Goal: Task Accomplishment & Management: Complete application form

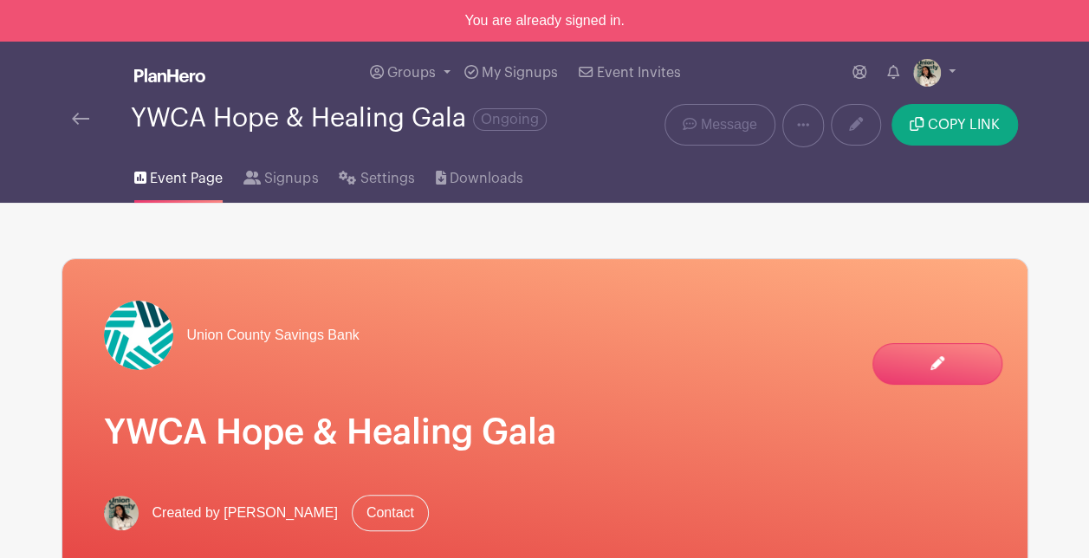
click at [85, 121] on img at bounding box center [80, 119] width 17 height 12
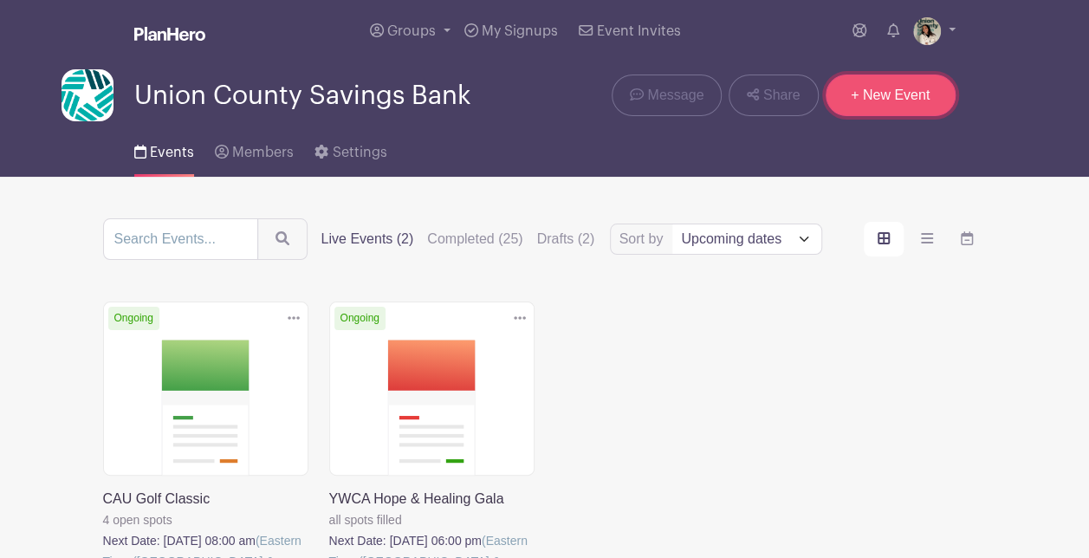
click at [902, 95] on link "+ New Event" at bounding box center [891, 96] width 130 height 42
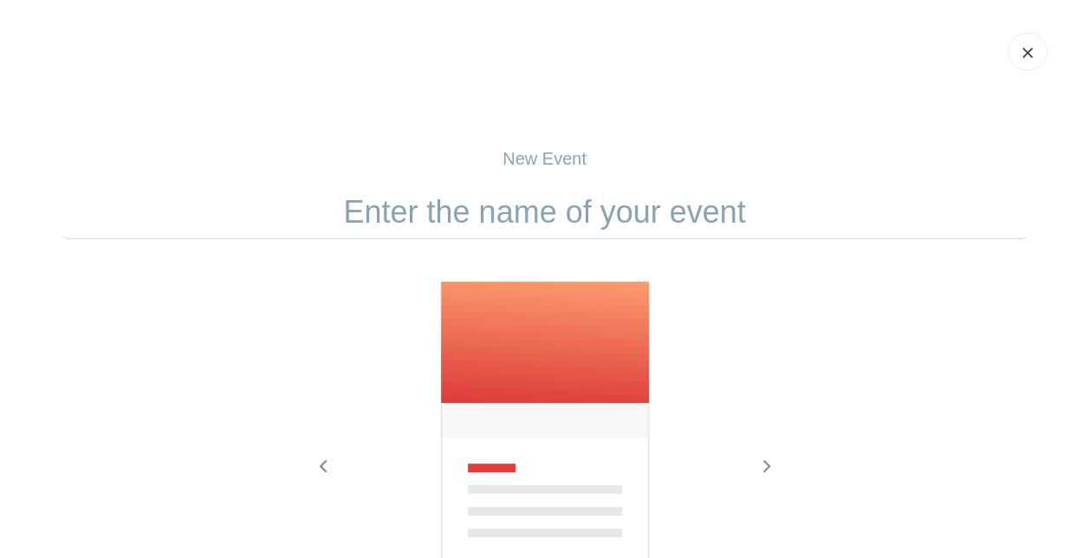
click at [732, 198] on input "text" at bounding box center [545, 212] width 967 height 54
click at [701, 206] on input "text" at bounding box center [545, 212] width 967 height 54
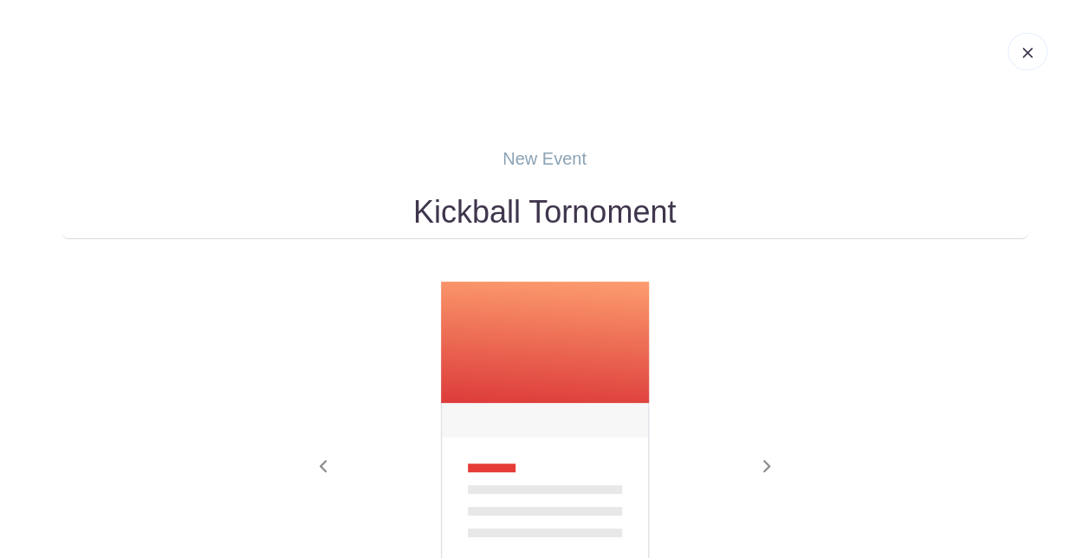
click at [593, 220] on input "Kickball Tornoment" at bounding box center [545, 212] width 967 height 54
drag, startPoint x: 666, startPoint y: 208, endPoint x: 555, endPoint y: 201, distance: 110.3
click at [555, 201] on input "Kickball Tornoment" at bounding box center [545, 212] width 967 height 54
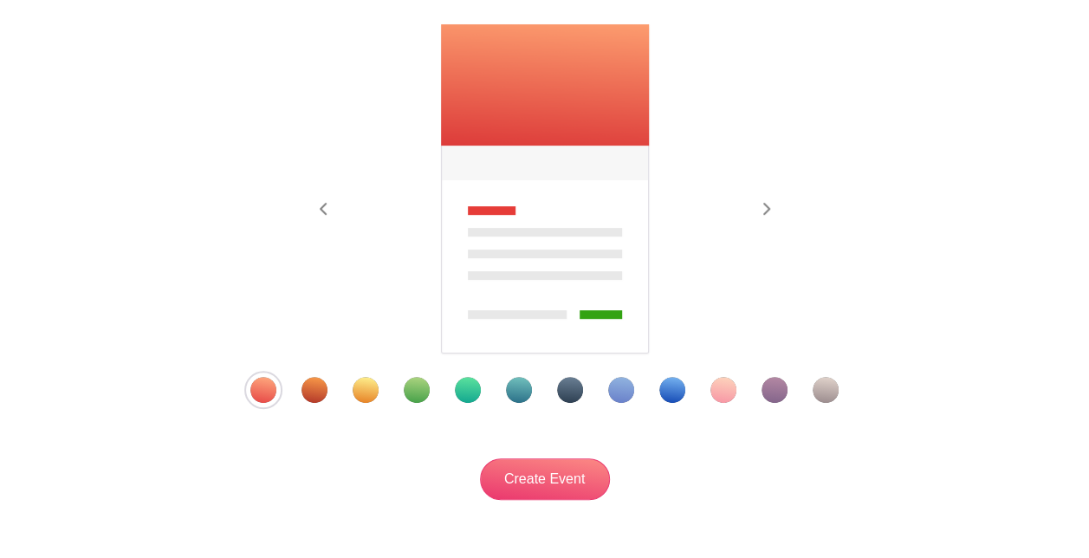
scroll to position [260, 0]
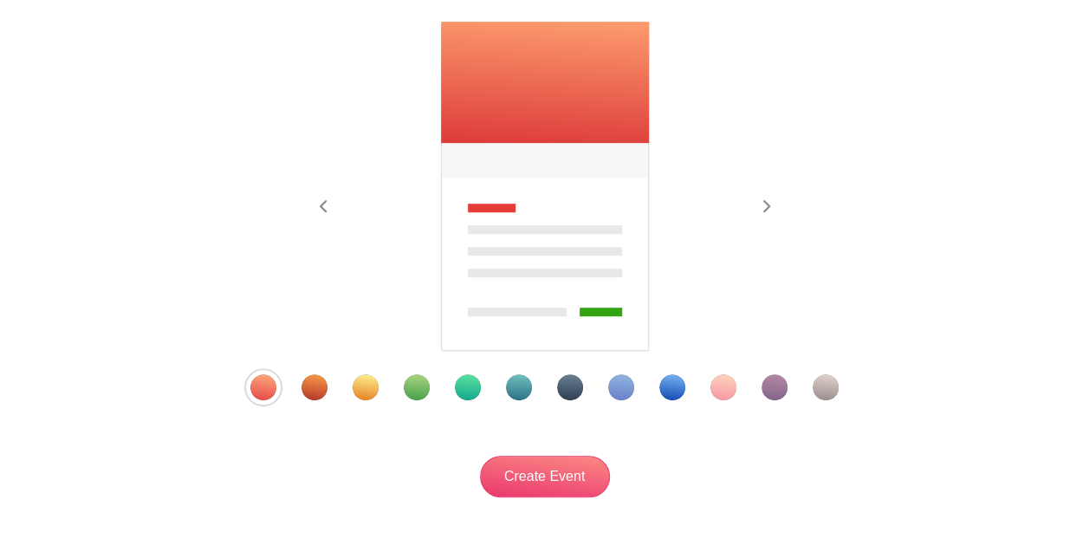
type input "Kickball Game"
click at [539, 127] on img at bounding box center [544, 187] width 211 height 333
click at [446, 388] on div at bounding box center [544, 387] width 677 height 26
click at [468, 397] on div "Template 5" at bounding box center [468, 387] width 26 height 26
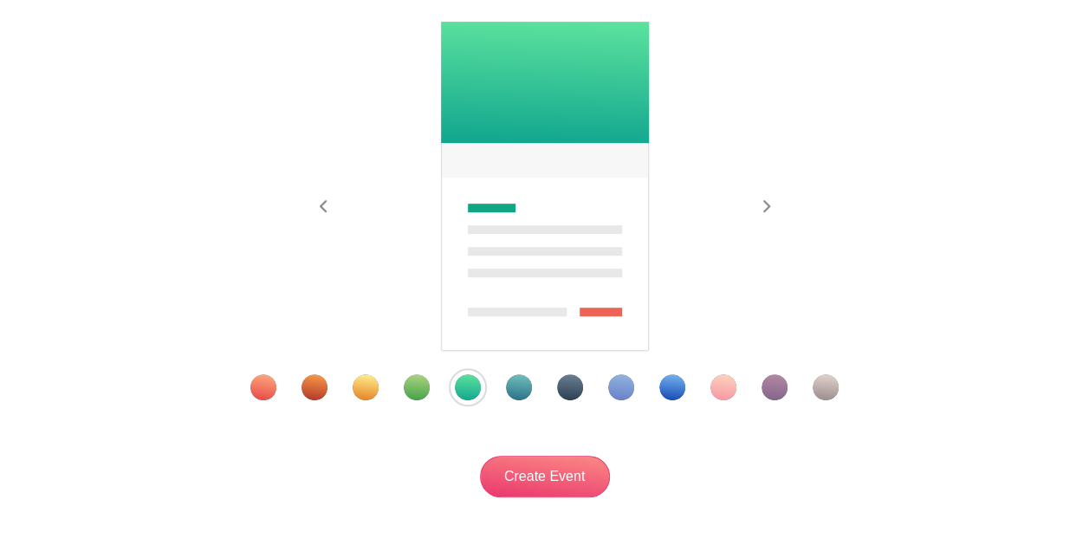
click at [416, 395] on div "Template 4" at bounding box center [417, 387] width 26 height 26
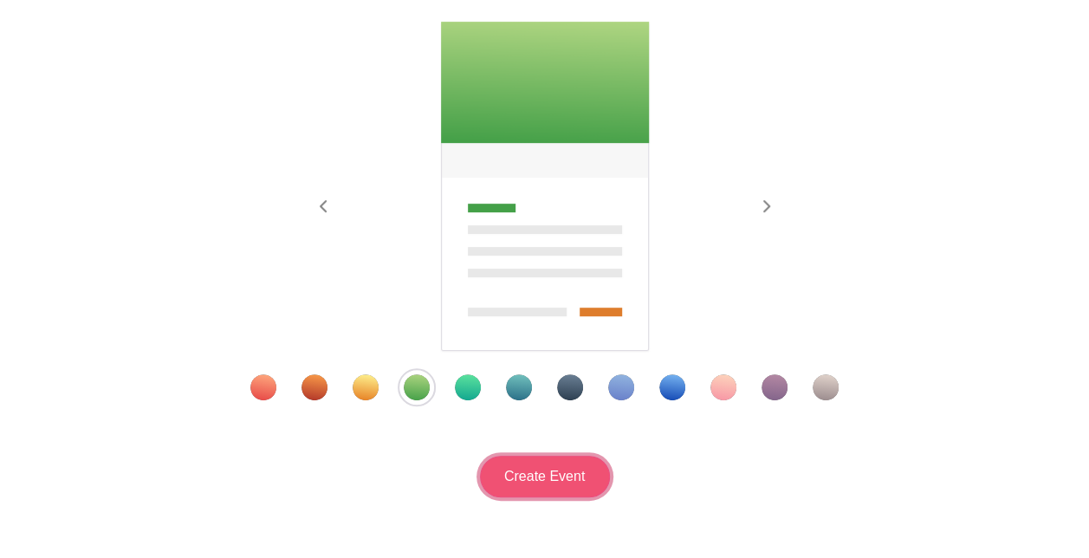
click at [536, 490] on input "Create Event" at bounding box center [545, 477] width 130 height 42
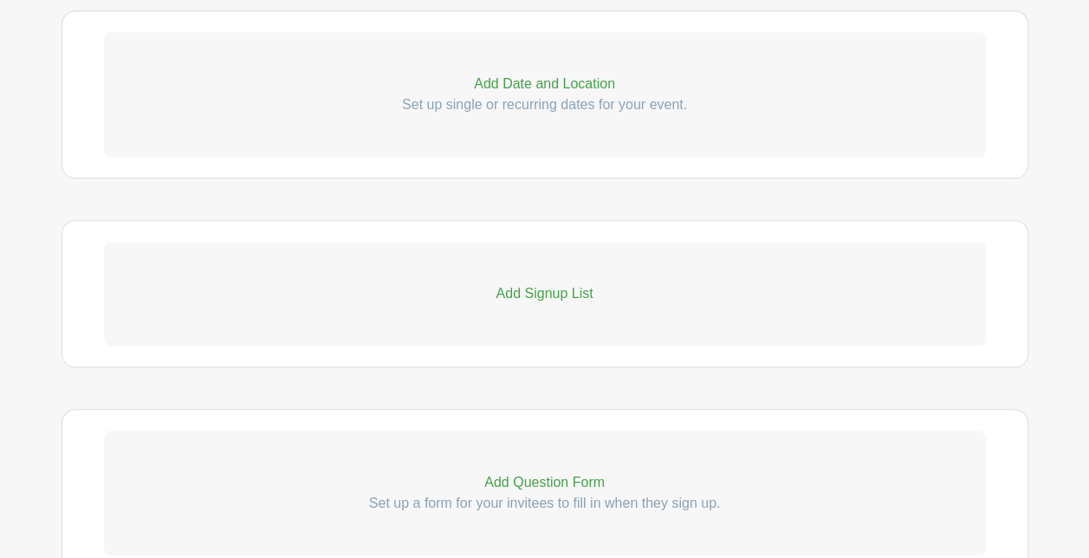
scroll to position [867, 0]
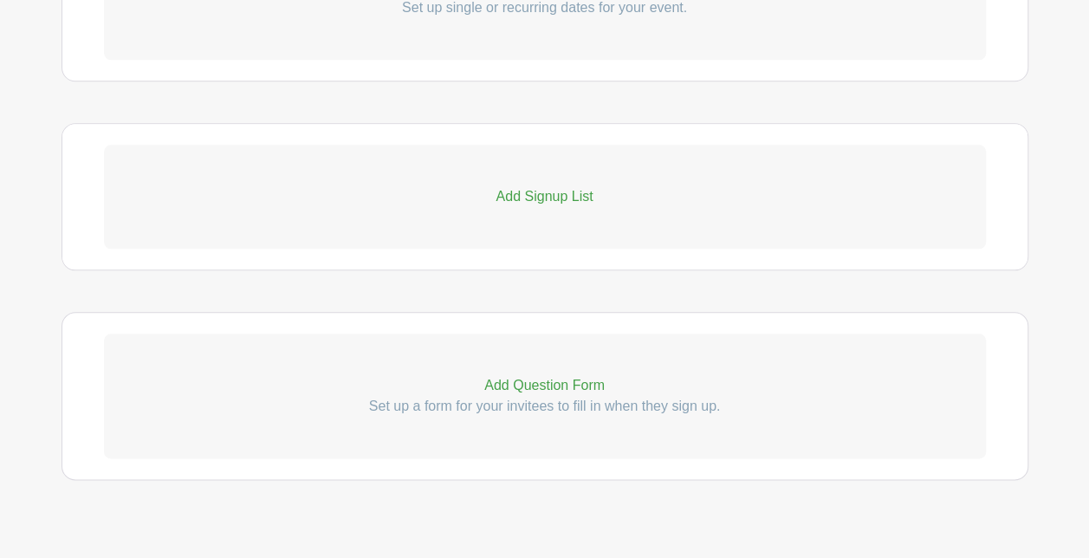
click at [568, 194] on p "Add Signup List" at bounding box center [545, 196] width 882 height 21
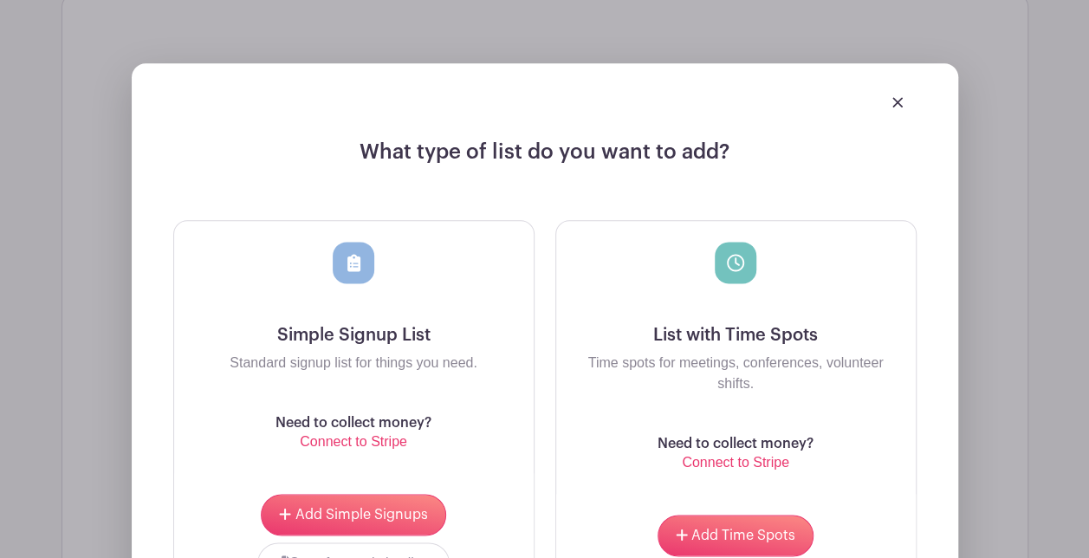
scroll to position [1127, 0]
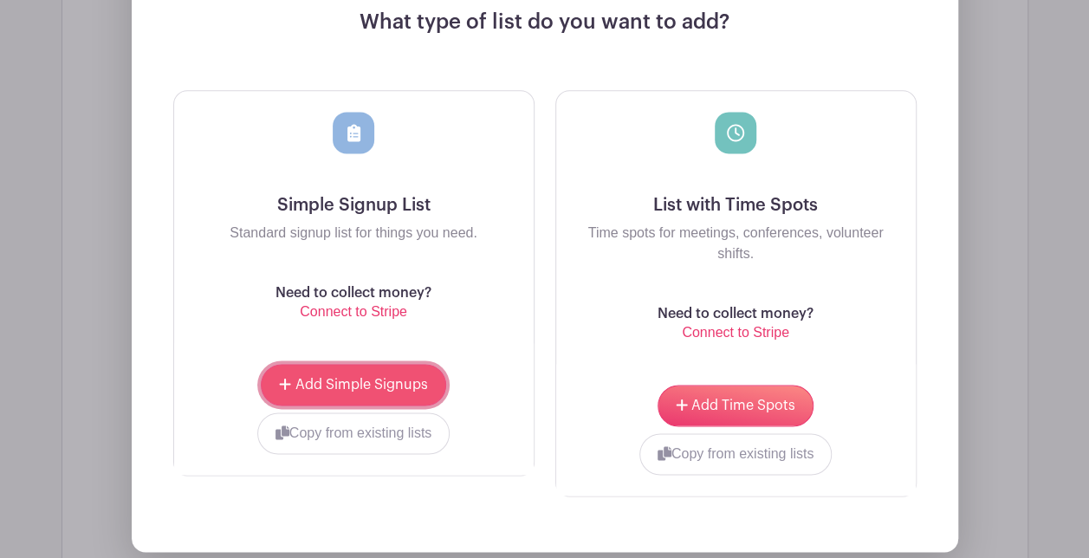
click at [386, 385] on span "Add Simple Signups" at bounding box center [362, 385] width 133 height 14
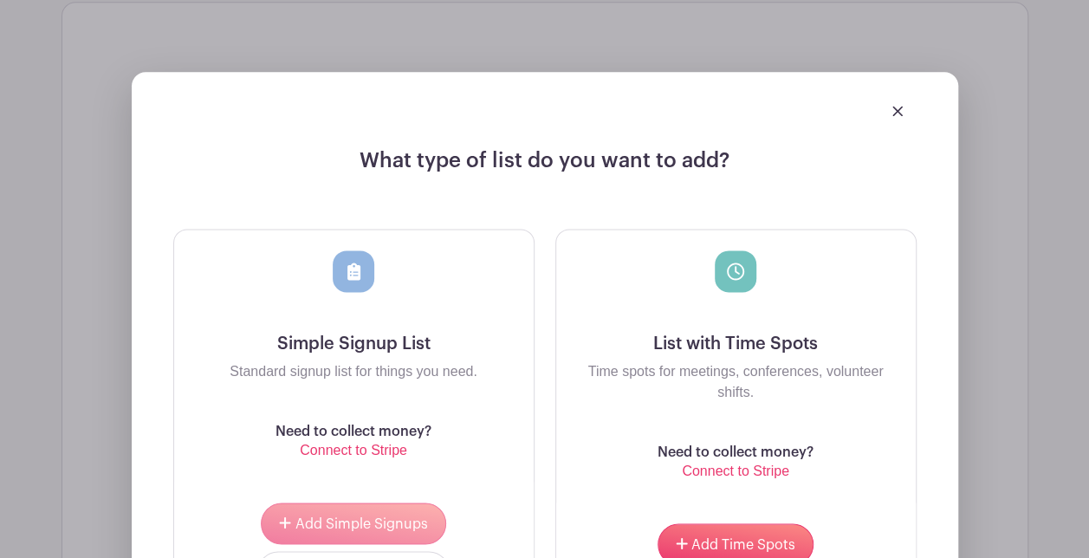
scroll to position [1265, 0]
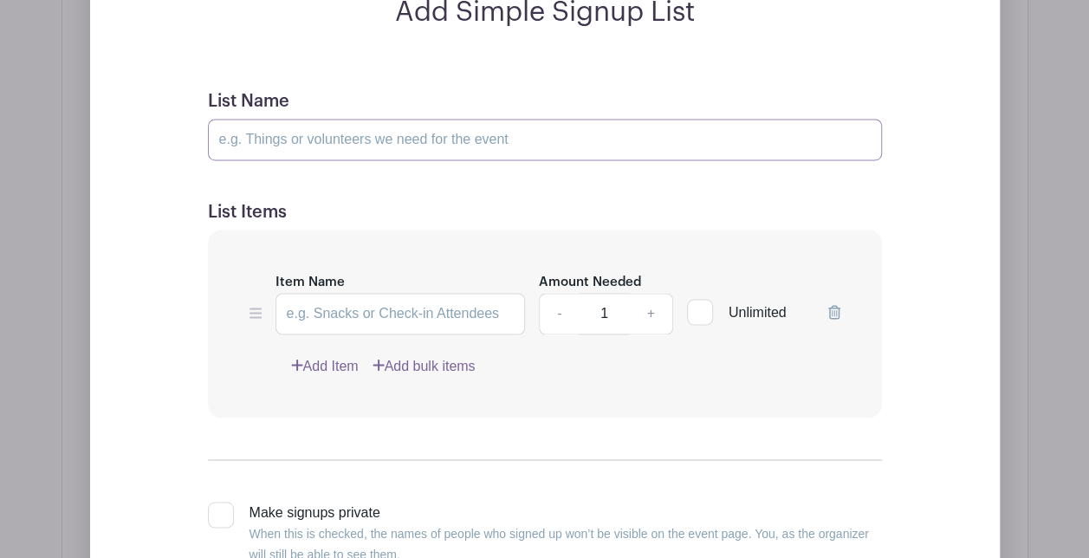
click at [370, 131] on input "List Name" at bounding box center [545, 140] width 674 height 42
type input "Players"
click at [316, 307] on input "Item Name" at bounding box center [401, 314] width 250 height 42
type input "Players"
click at [641, 308] on link "+" at bounding box center [650, 314] width 43 height 42
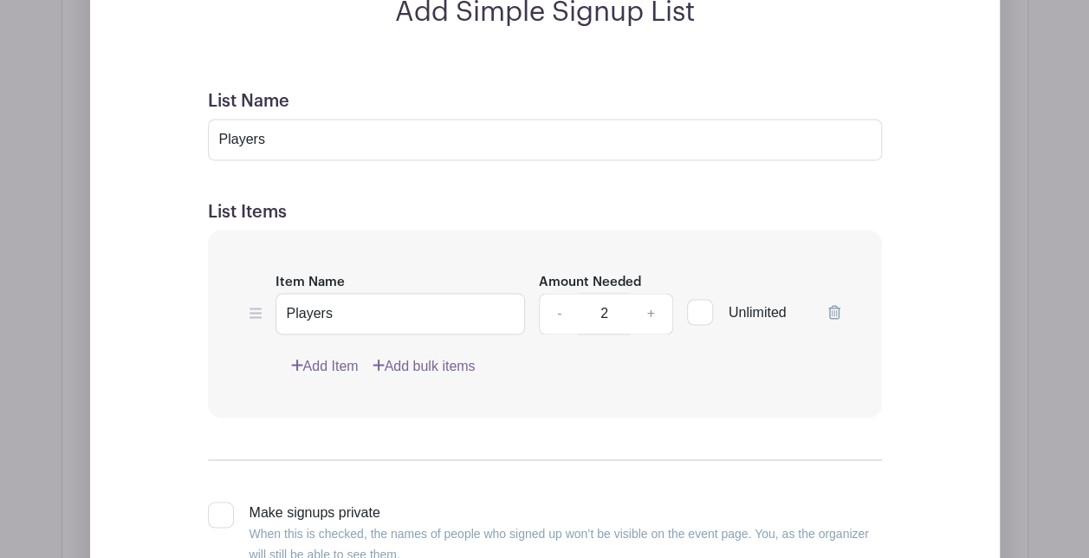
drag, startPoint x: 615, startPoint y: 310, endPoint x: 574, endPoint y: 312, distance: 41.6
click at [574, 312] on div "- 2 +" at bounding box center [606, 314] width 134 height 42
type input "40"
click at [714, 343] on div "Item Name Players Amount Needed - 40 + Unlimited Add Item Add bulk items" at bounding box center [545, 324] width 674 height 188
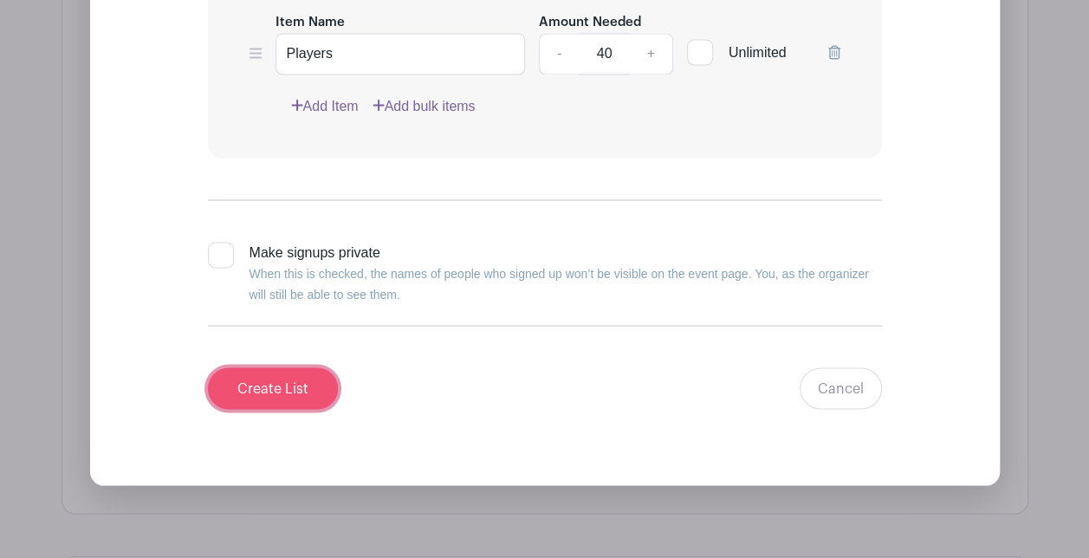
click at [310, 376] on input "Create List" at bounding box center [273, 388] width 130 height 42
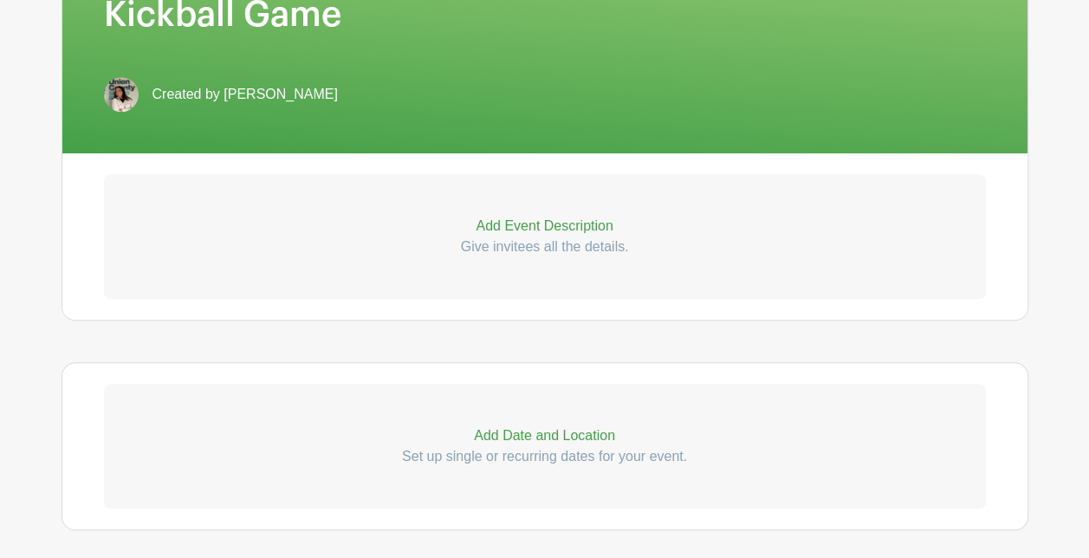
scroll to position [444, 0]
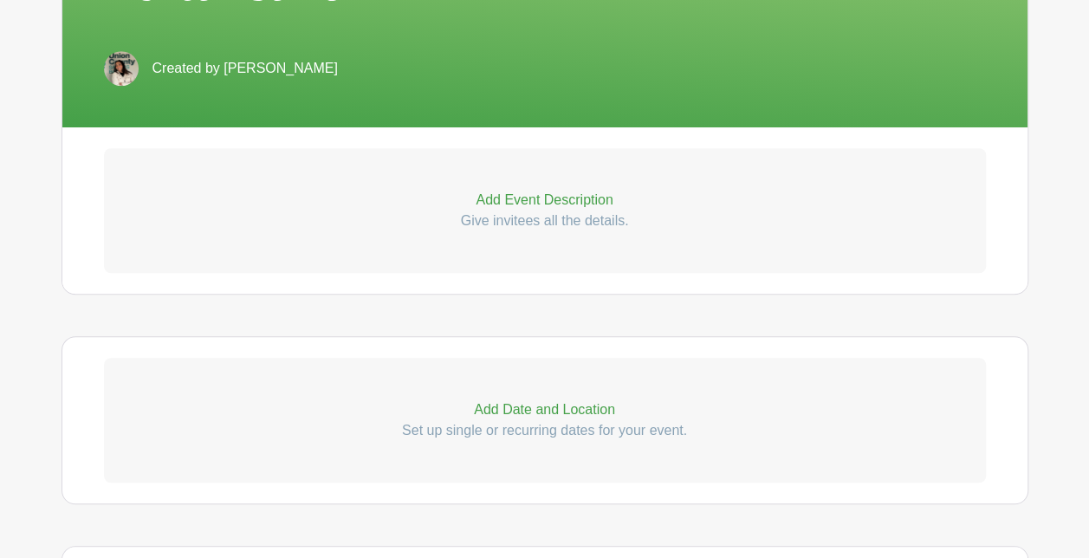
click at [542, 198] on p "Add Event Description" at bounding box center [545, 200] width 882 height 21
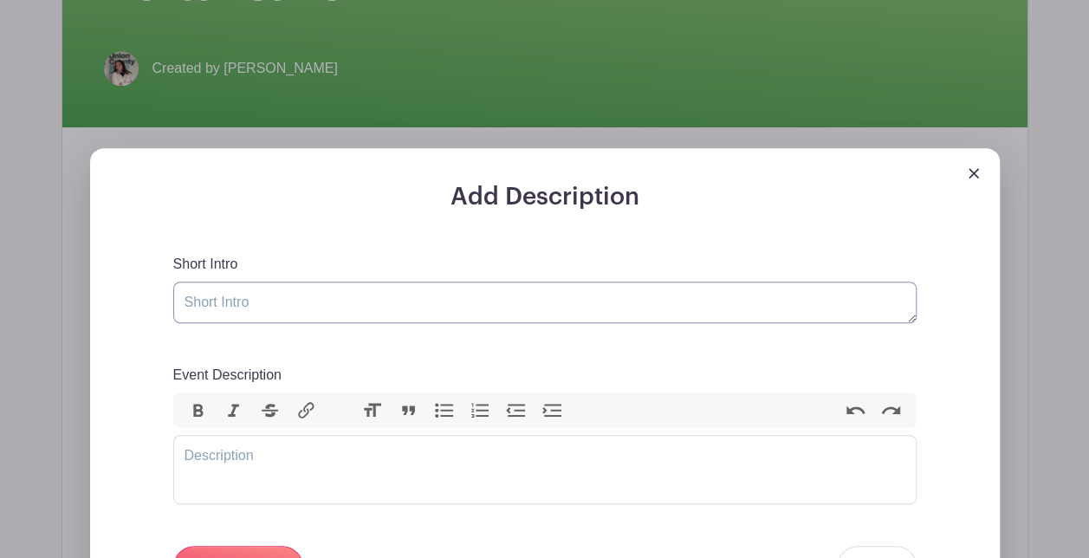
click at [330, 318] on textarea "Short Intro" at bounding box center [545, 303] width 744 height 42
paste textarea "Join the Kickball Competition!"
type textarea "Join the Kickball Competition!"
click at [333, 458] on trix-editor "Event Description" at bounding box center [545, 469] width 744 height 69
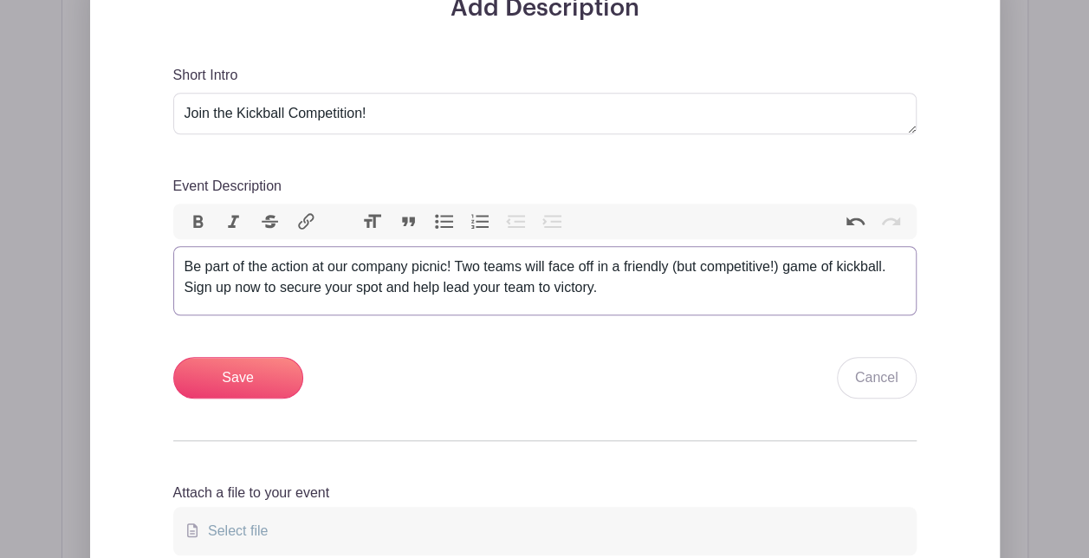
scroll to position [704, 0]
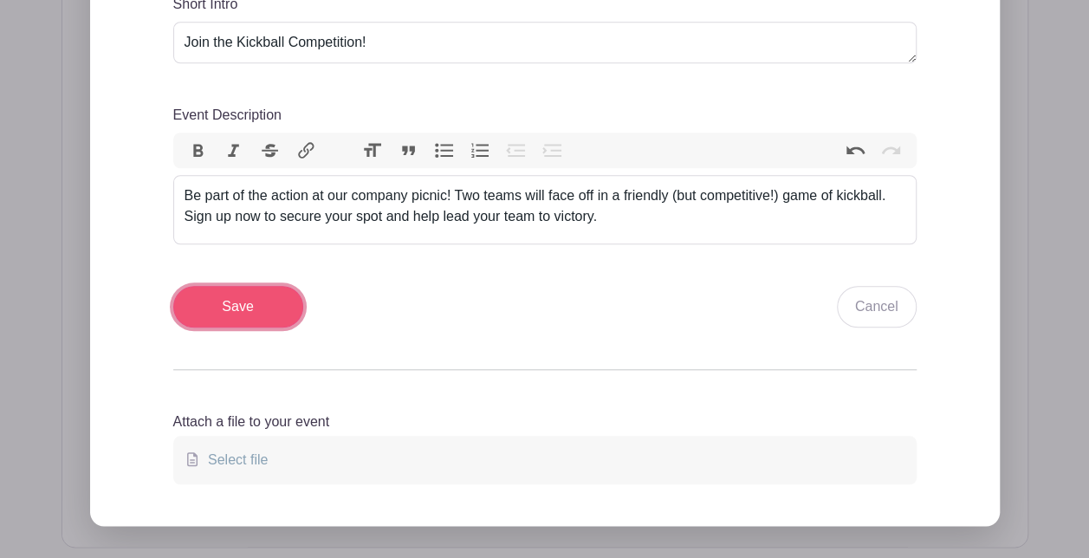
click at [263, 317] on input "Save" at bounding box center [238, 307] width 130 height 42
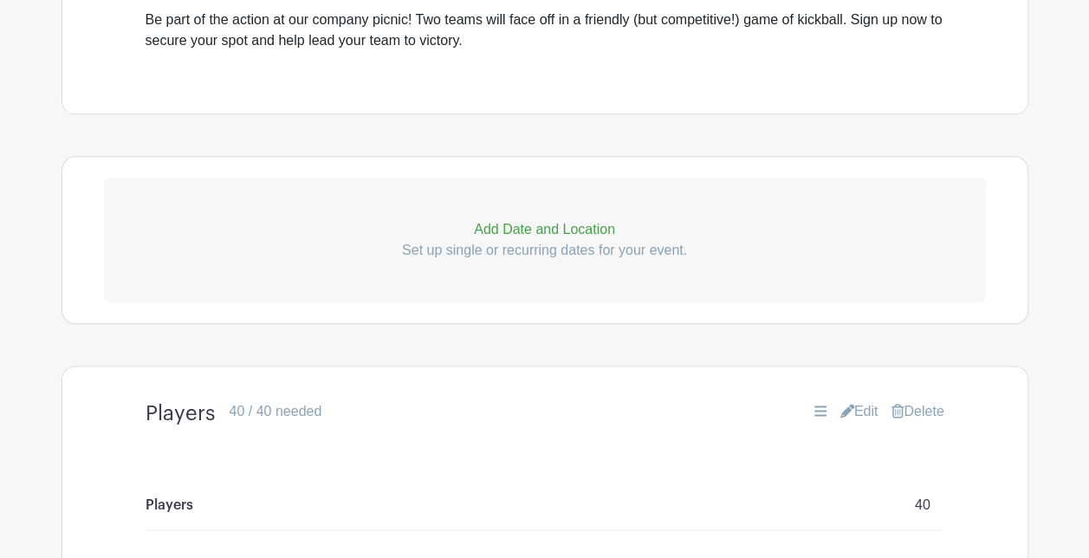
scroll to position [842, 0]
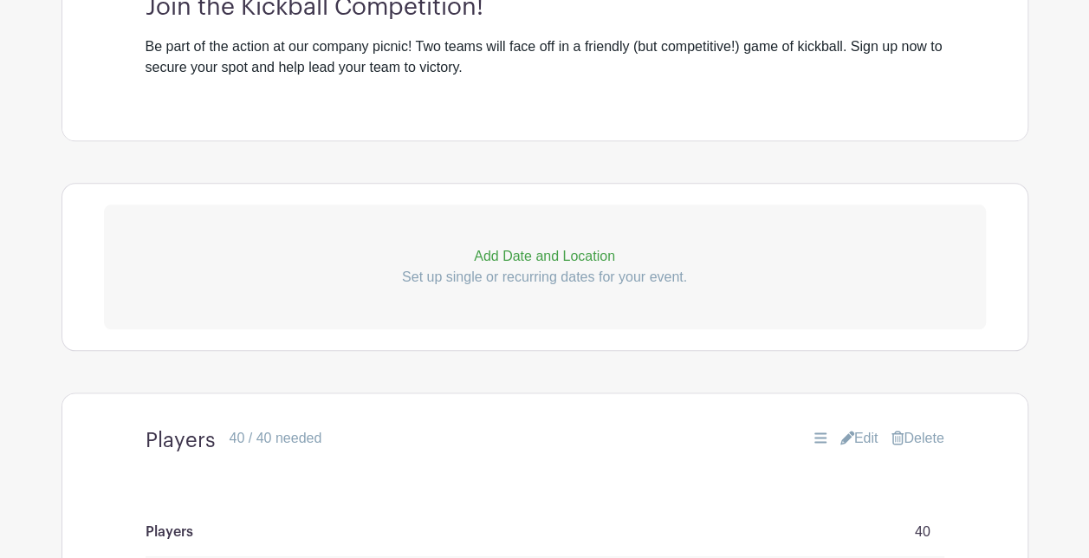
click at [581, 254] on p "Add Date and Location" at bounding box center [545, 256] width 882 height 21
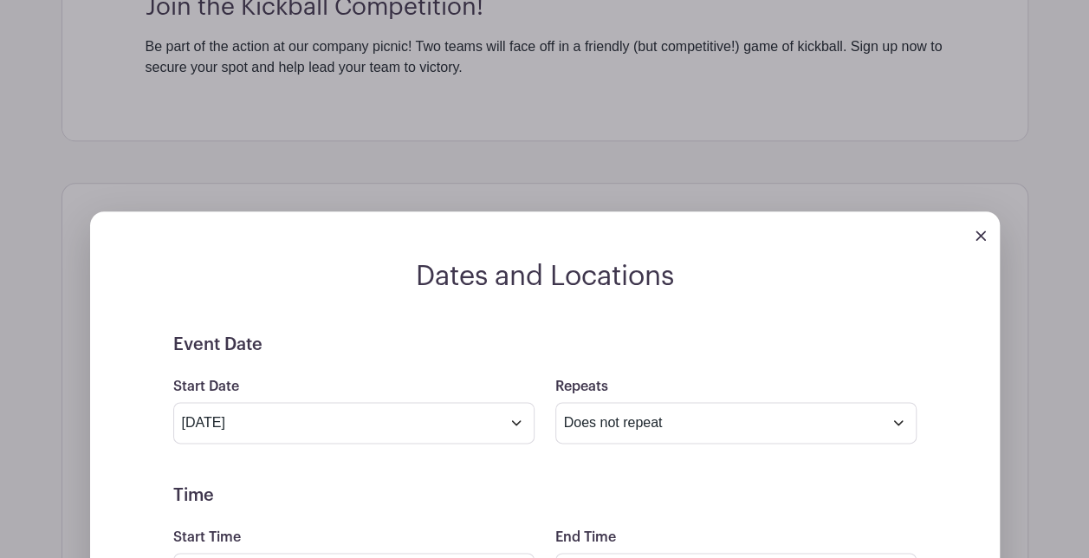
scroll to position [1016, 0]
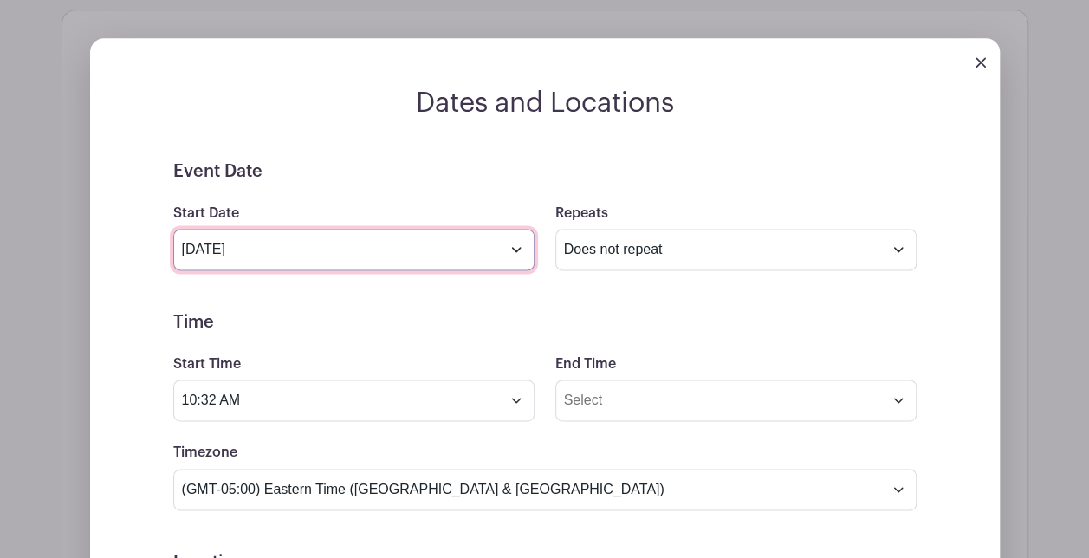
click at [513, 239] on input "[DATE]" at bounding box center [353, 250] width 361 height 42
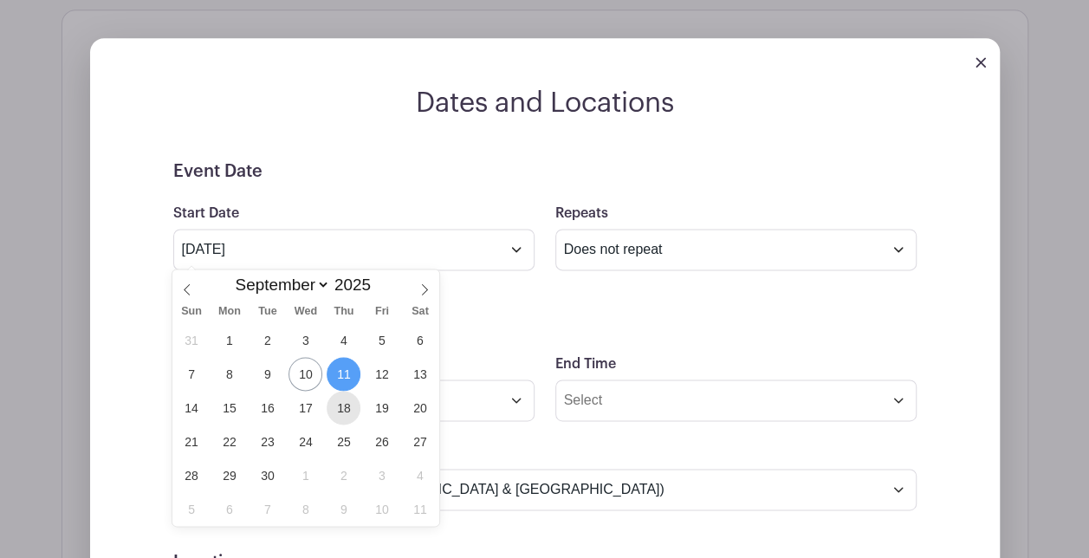
click at [340, 403] on span "18" at bounding box center [344, 408] width 34 height 34
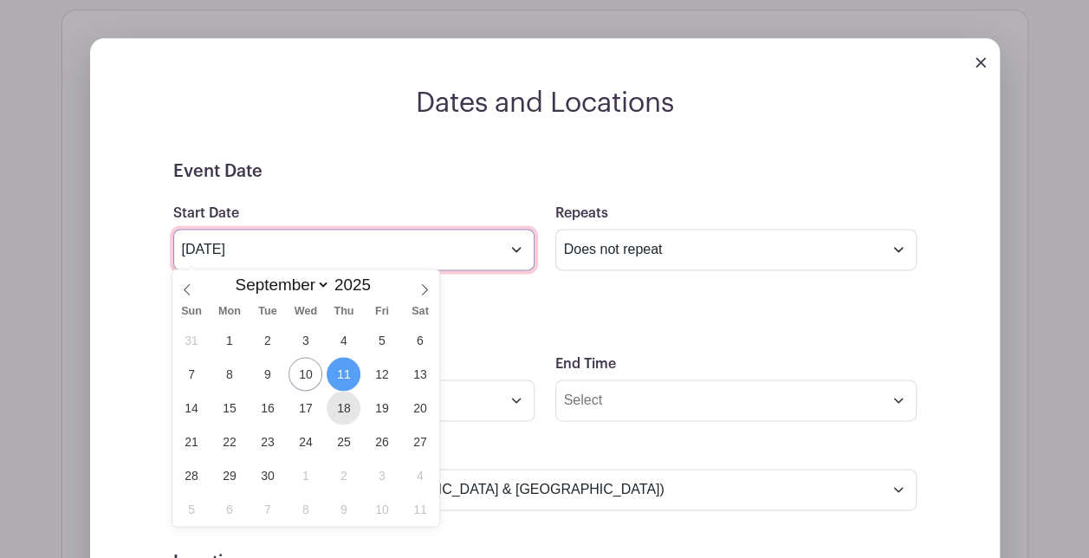
type input "[DATE]"
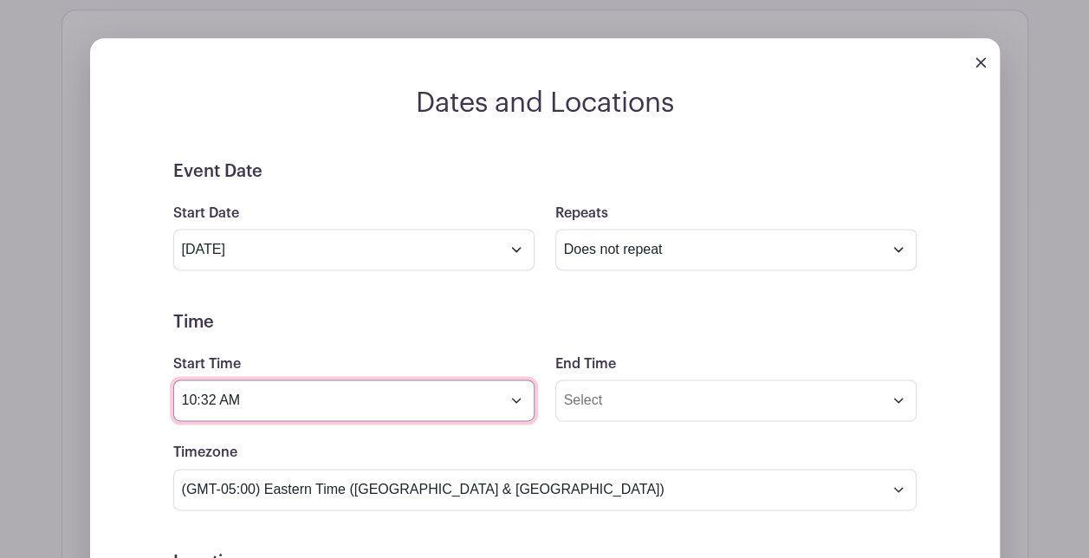
click at [406, 409] on input "10:32 AM" at bounding box center [353, 401] width 361 height 42
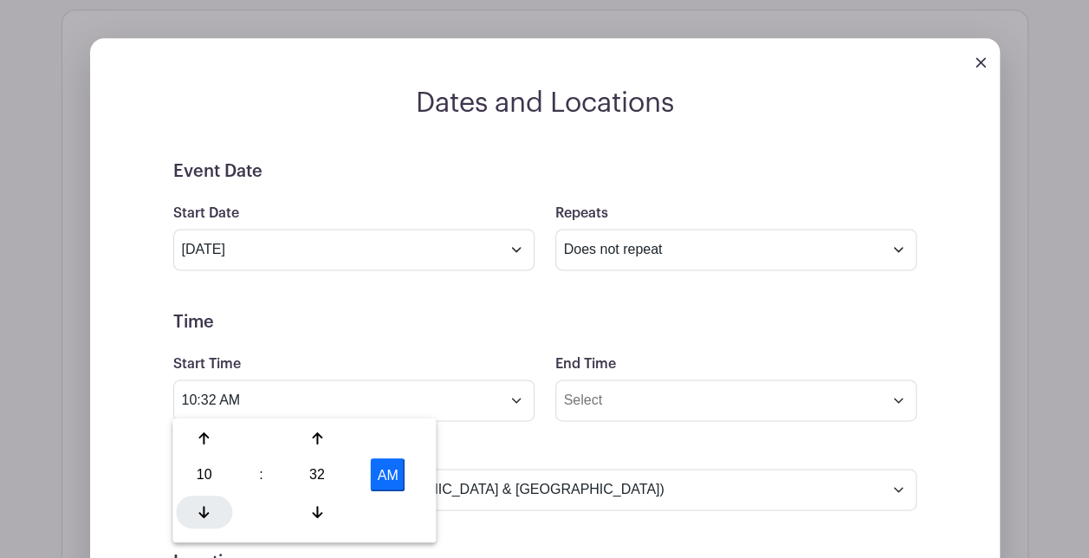
click at [206, 503] on div at bounding box center [204, 511] width 56 height 33
click at [205, 503] on div at bounding box center [204, 511] width 56 height 33
click at [201, 444] on icon at bounding box center [204, 439] width 10 height 14
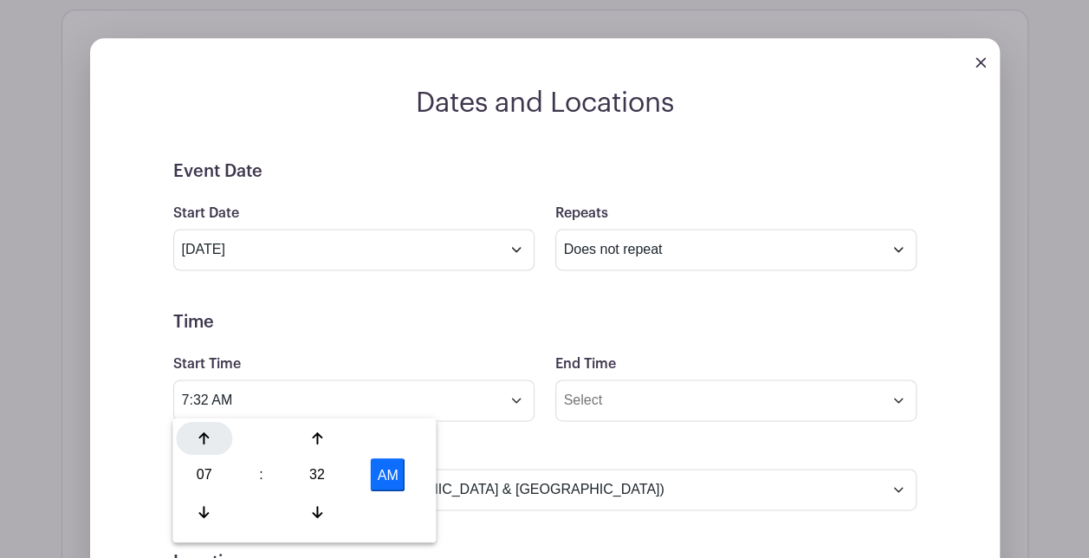
click at [201, 444] on icon at bounding box center [204, 439] width 10 height 14
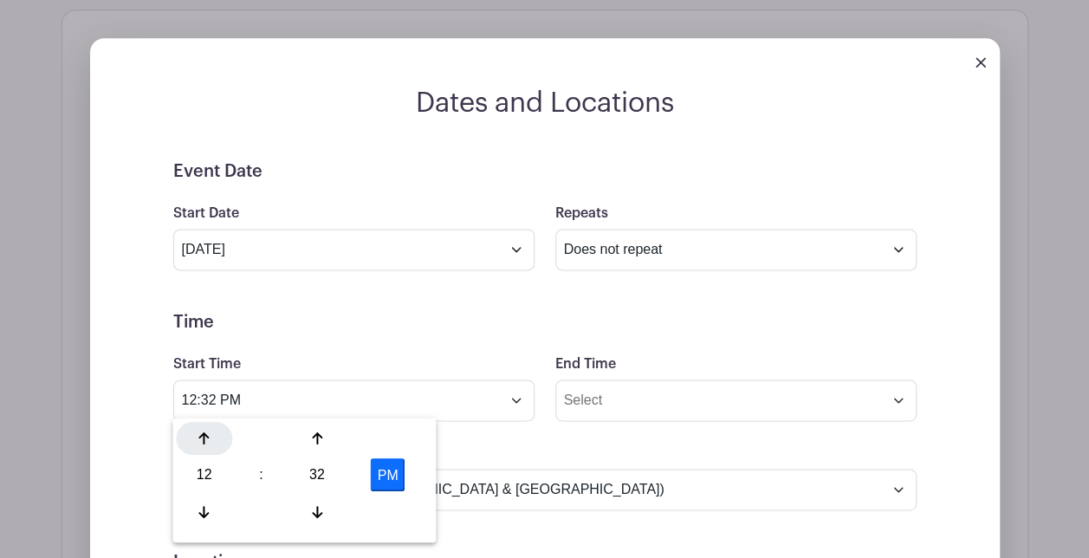
click at [201, 444] on icon at bounding box center [204, 439] width 10 height 14
click at [315, 471] on div "32" at bounding box center [317, 474] width 56 height 33
click at [203, 430] on div "00" at bounding box center [205, 438] width 58 height 33
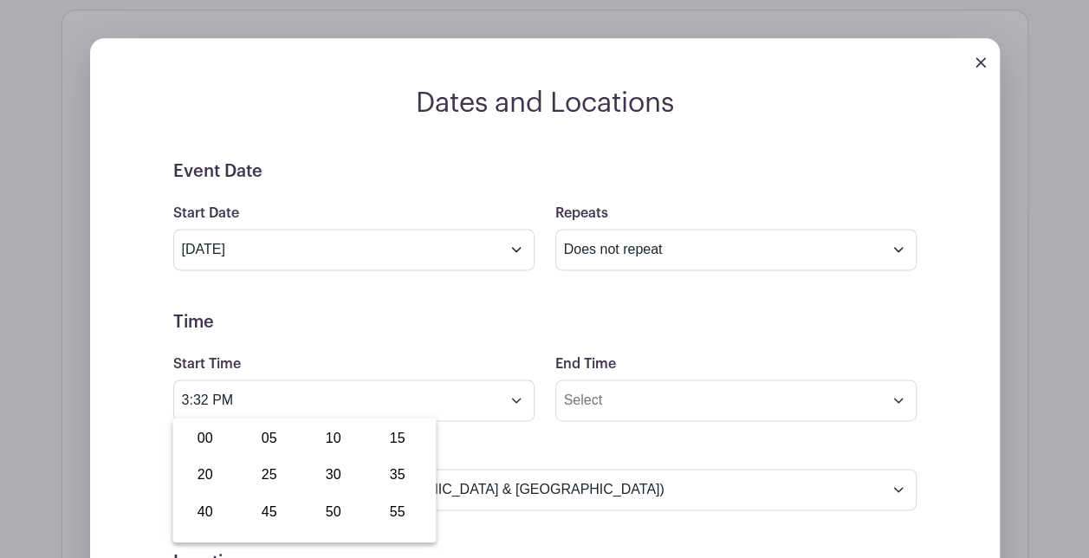
type input "3:00 PM"
click at [461, 318] on h5 "Time" at bounding box center [545, 322] width 744 height 21
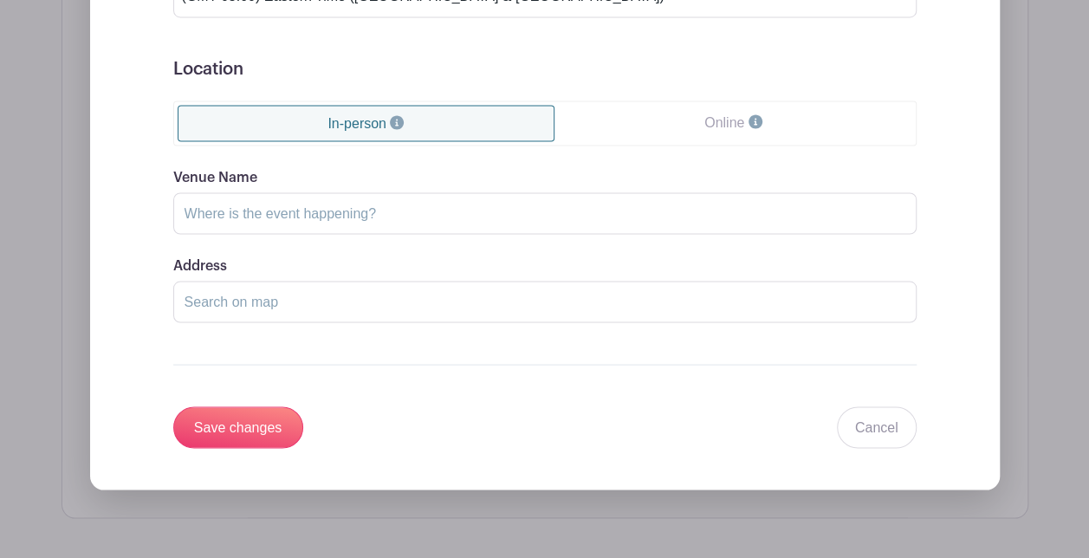
scroll to position [1536, 0]
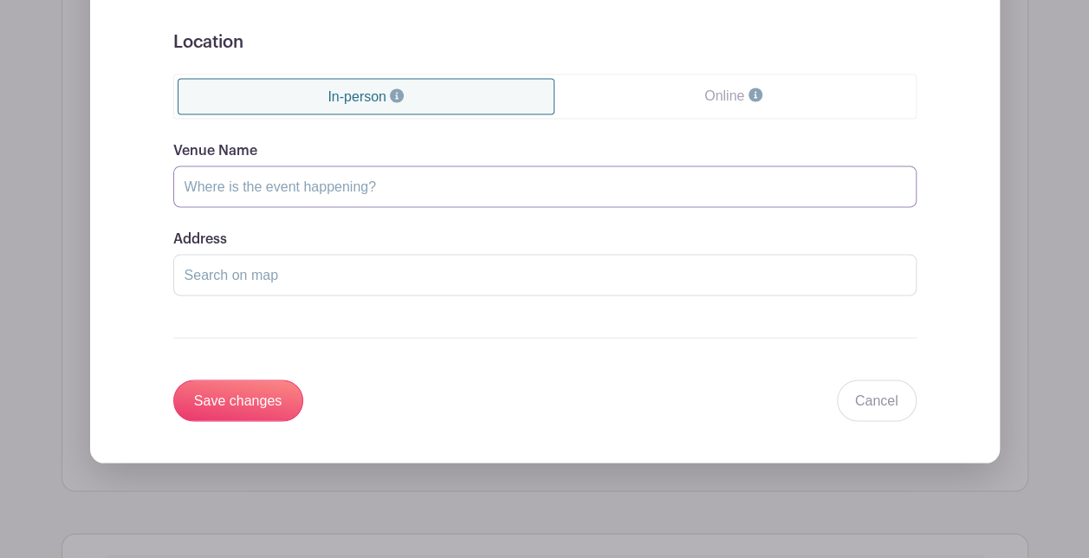
click at [361, 179] on input "Venue Name" at bounding box center [545, 187] width 744 height 42
type input "R"
type input "[GEOGRAPHIC_DATA]"
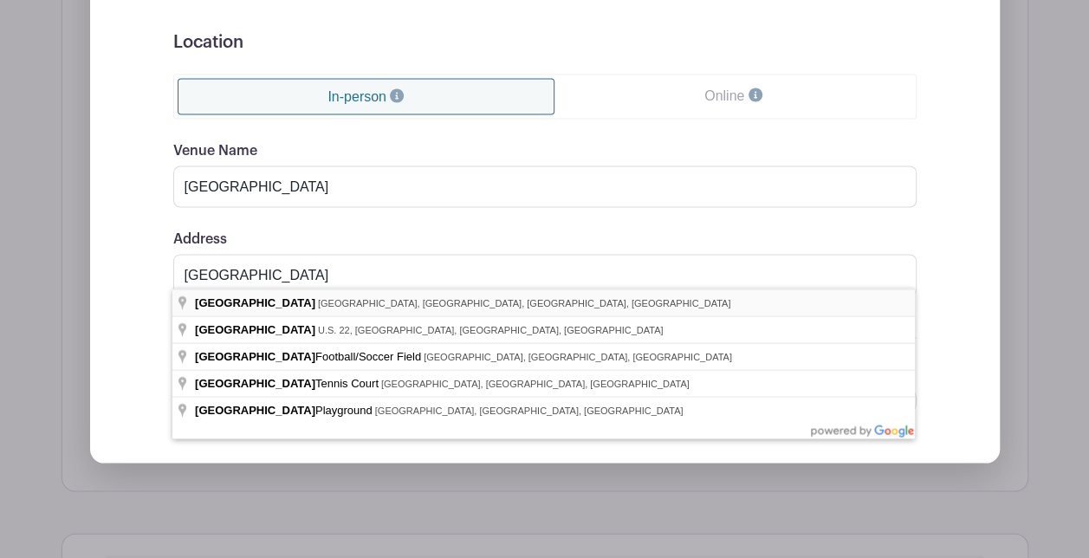
type input "[GEOGRAPHIC_DATA], [GEOGRAPHIC_DATA], [GEOGRAPHIC_DATA], [GEOGRAPHIC_DATA], [GE…"
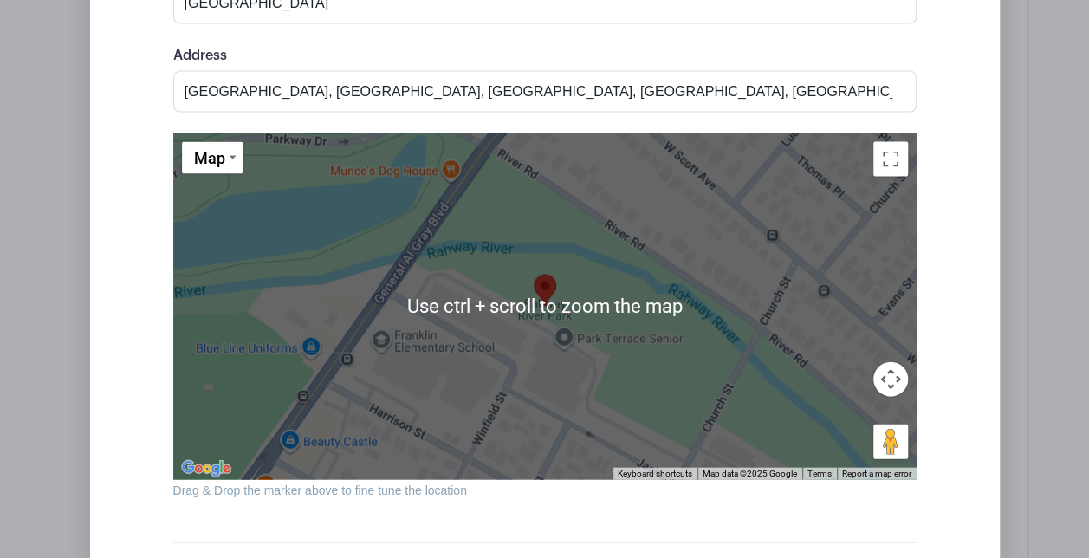
scroll to position [1796, 0]
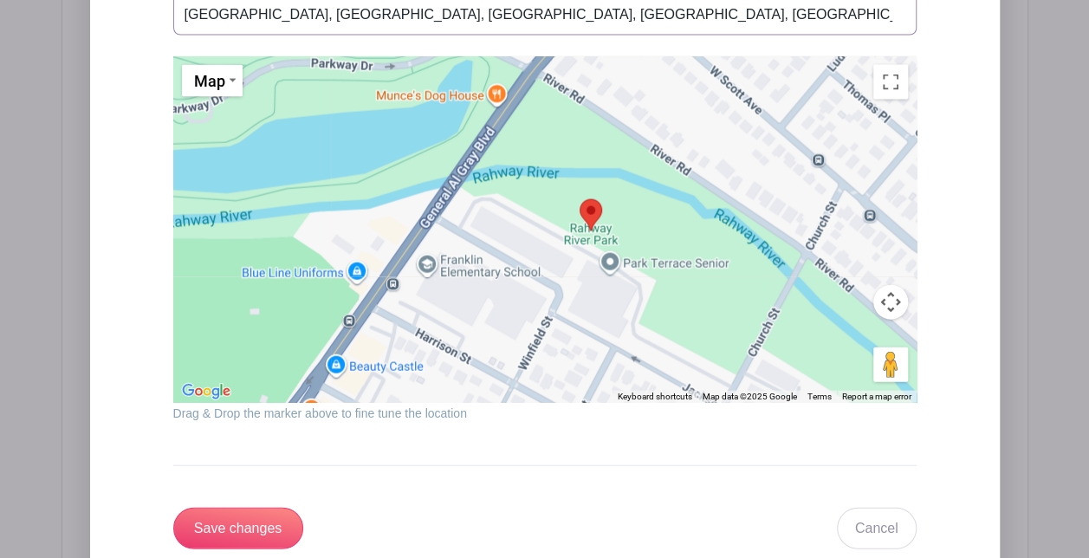
drag, startPoint x: 559, startPoint y: 314, endPoint x: 614, endPoint y: 311, distance: 54.7
click at [607, 314] on div at bounding box center [545, 229] width 744 height 347
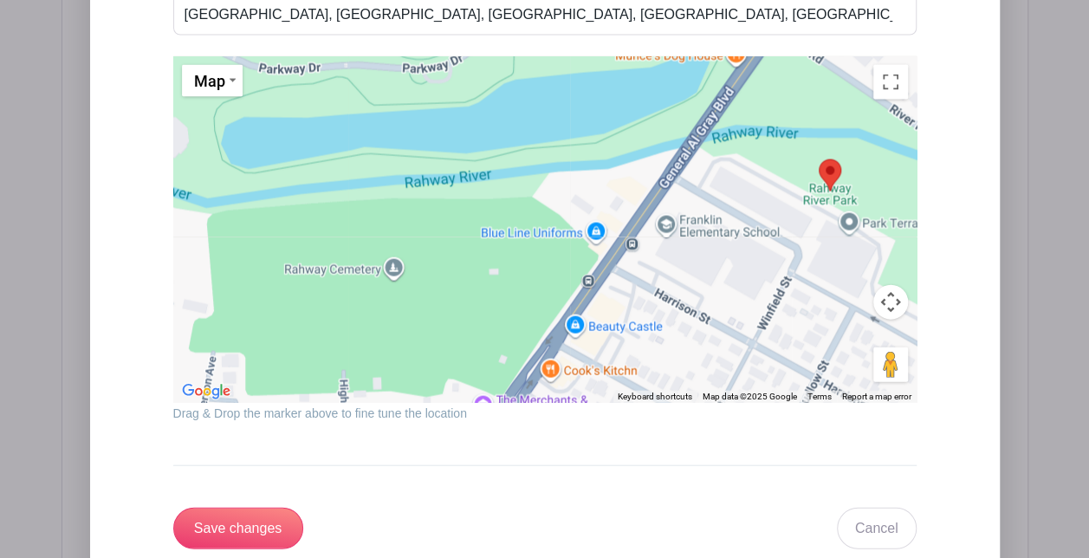
drag, startPoint x: 432, startPoint y: 282, endPoint x: 672, endPoint y: 239, distance: 242.9
click at [672, 239] on div at bounding box center [545, 229] width 744 height 347
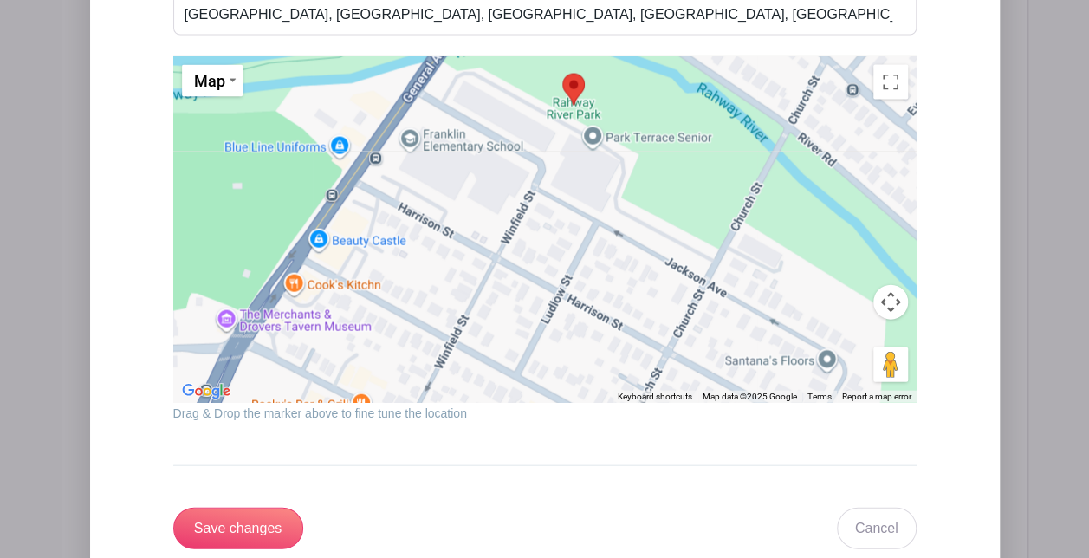
drag, startPoint x: 352, startPoint y: 312, endPoint x: 87, endPoint y: 228, distance: 278.2
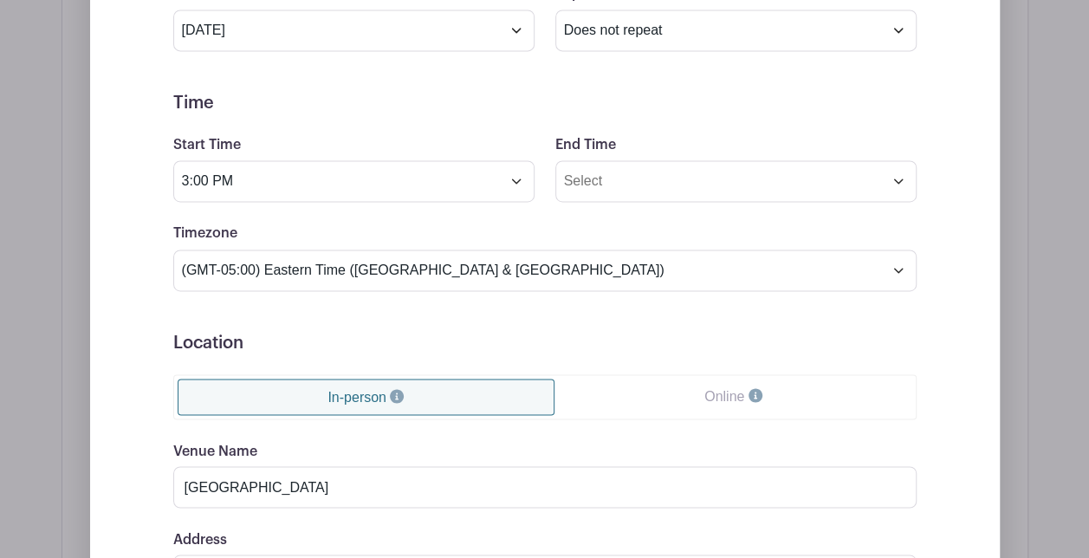
scroll to position [1238, 0]
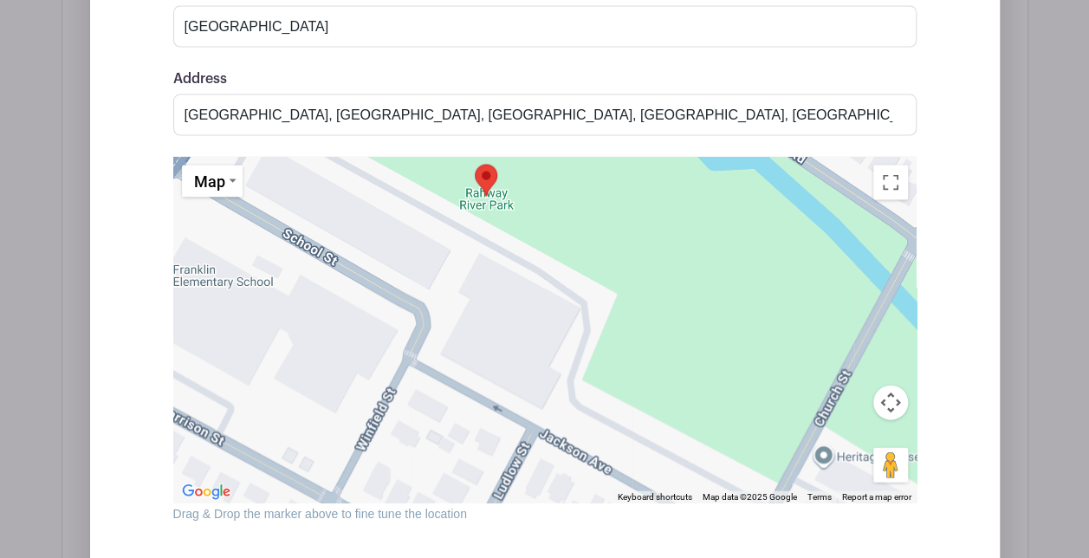
drag, startPoint x: 574, startPoint y: 407, endPoint x: 500, endPoint y: 563, distance: 172.5
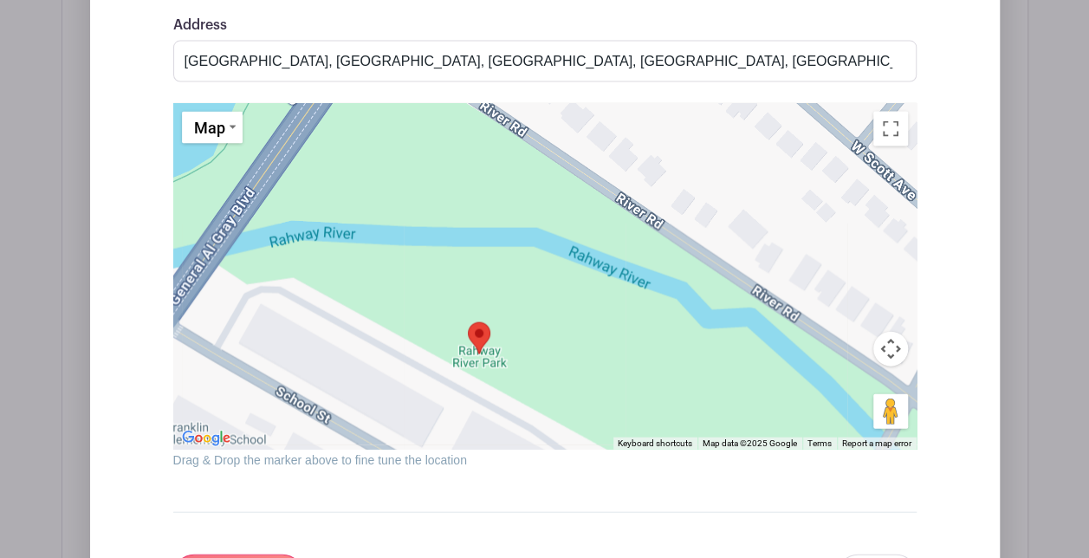
drag, startPoint x: 563, startPoint y: 404, endPoint x: 560, endPoint y: 446, distance: 42.6
click at [560, 446] on div "← Move left → Move right ↑ Move up ↓ Move down + Zoom in - Zoom out Home Jump l…" at bounding box center [545, 286] width 744 height 367
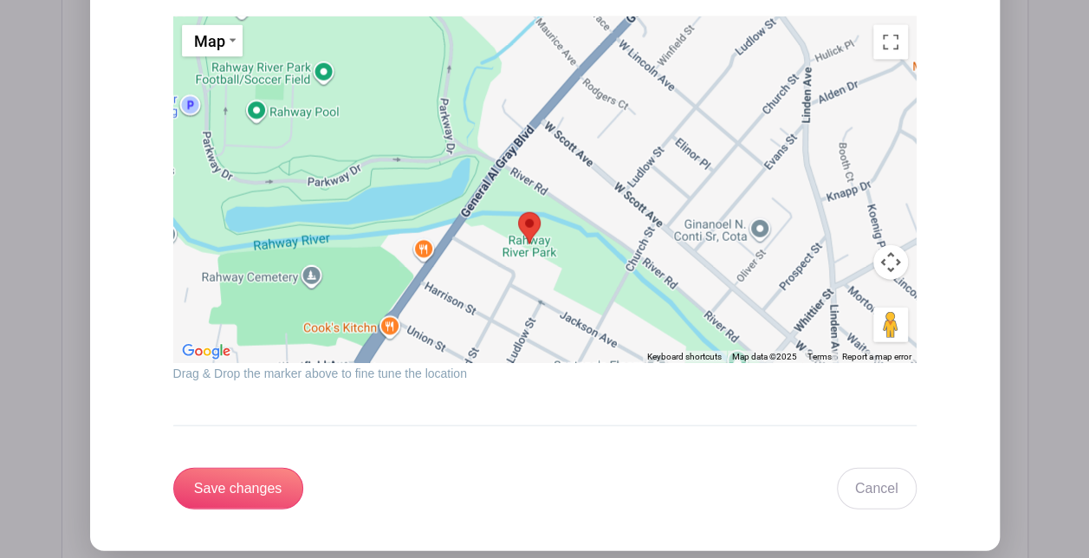
scroll to position [1842, 0]
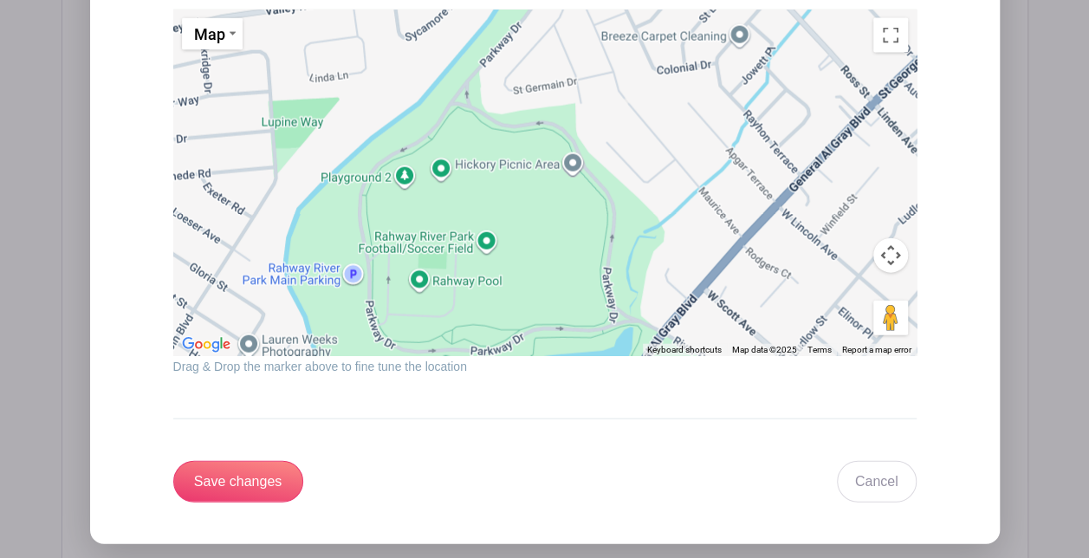
drag, startPoint x: 277, startPoint y: 180, endPoint x: 405, endPoint y: 321, distance: 189.6
click at [406, 322] on div at bounding box center [545, 183] width 744 height 347
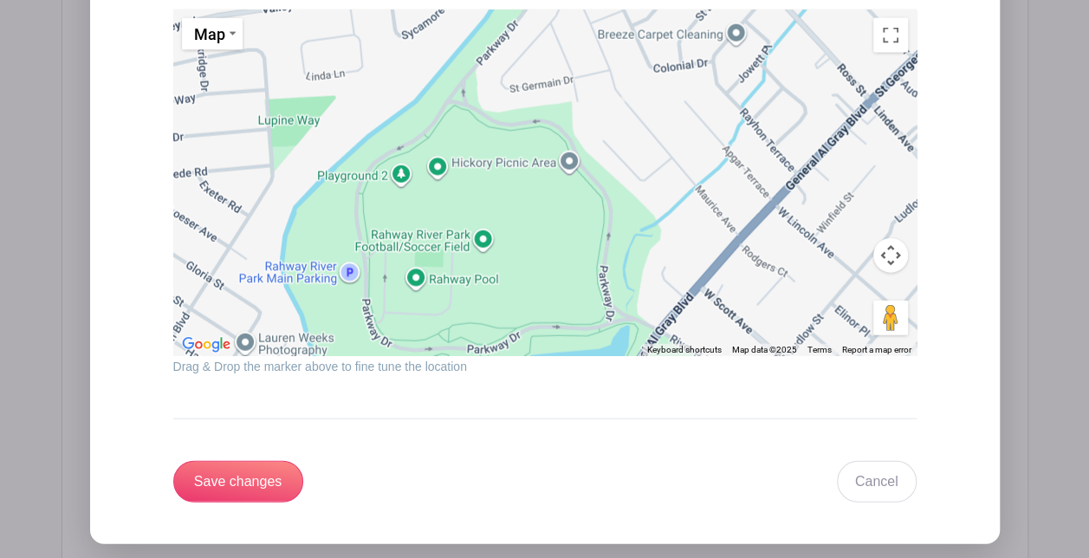
click at [436, 159] on div at bounding box center [545, 183] width 744 height 347
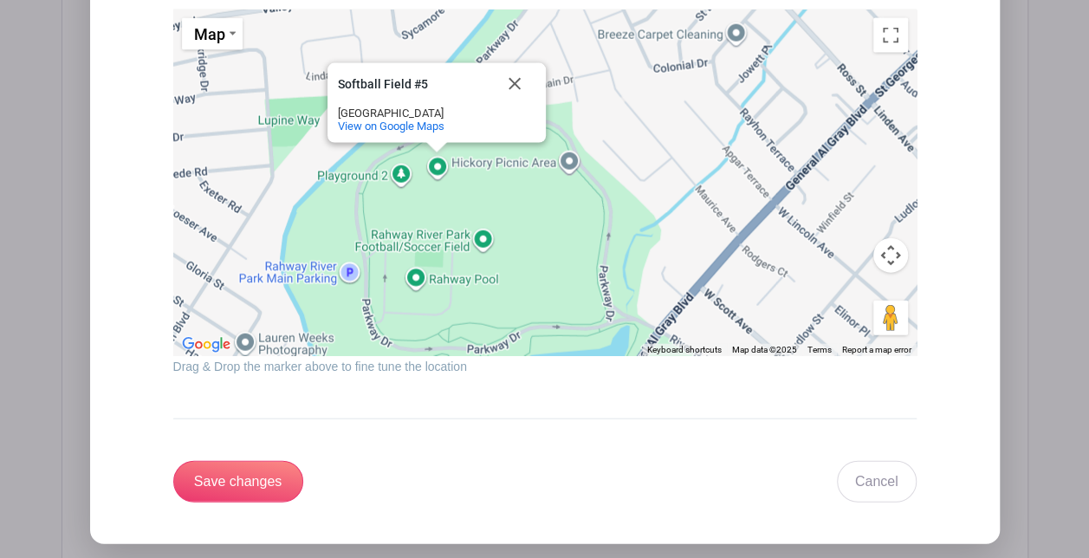
click at [579, 156] on div "Softball Field #5 Softball Field #[GEOGRAPHIC_DATA] View on Google Maps" at bounding box center [545, 183] width 744 height 347
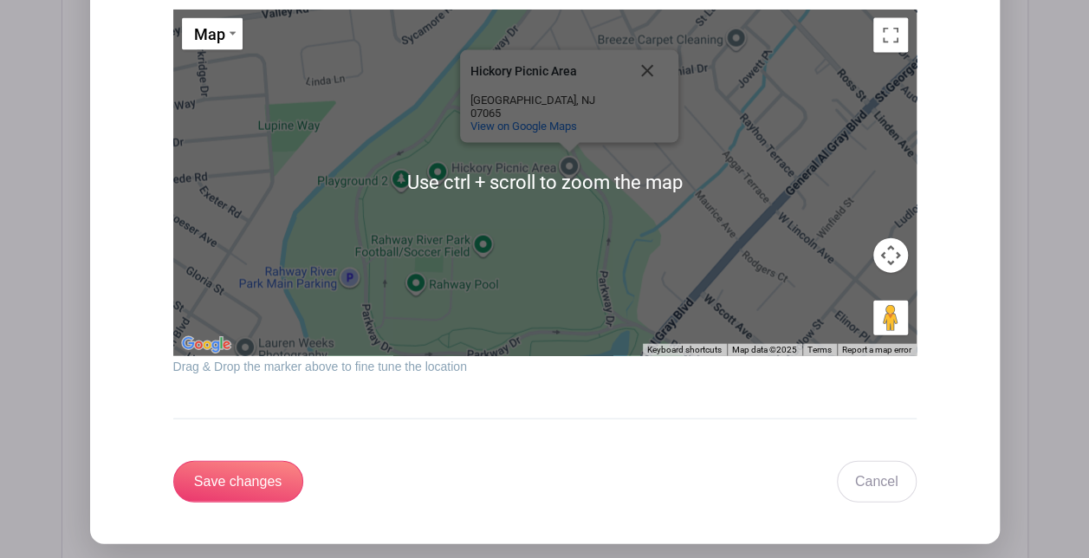
click at [496, 241] on div "Hickory Picnic Area [GEOGRAPHIC_DATA] View on Google Maps" at bounding box center [545, 183] width 744 height 347
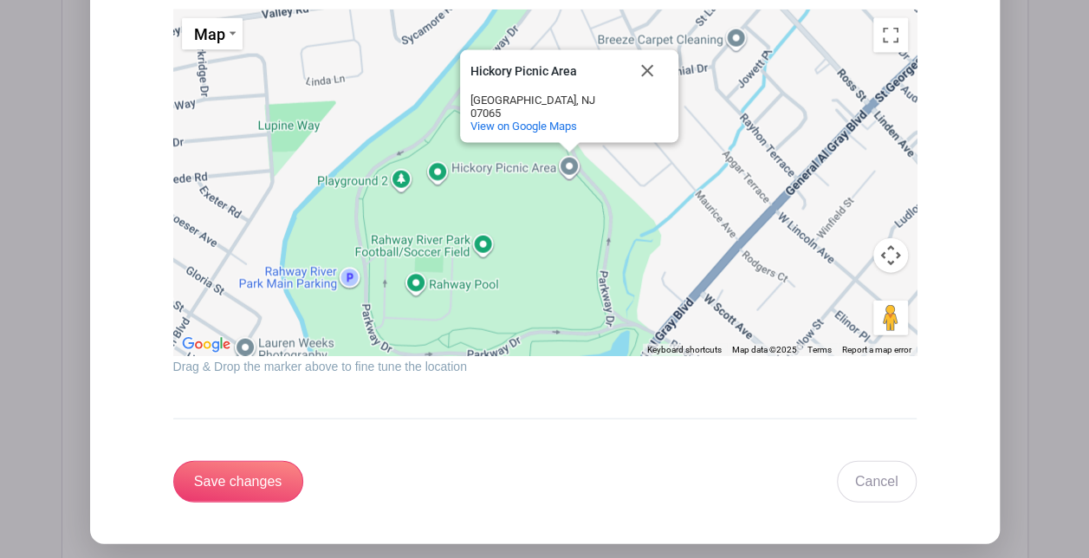
click at [345, 270] on div "Hickory Picnic Area [GEOGRAPHIC_DATA] View on Google Maps" at bounding box center [545, 183] width 744 height 347
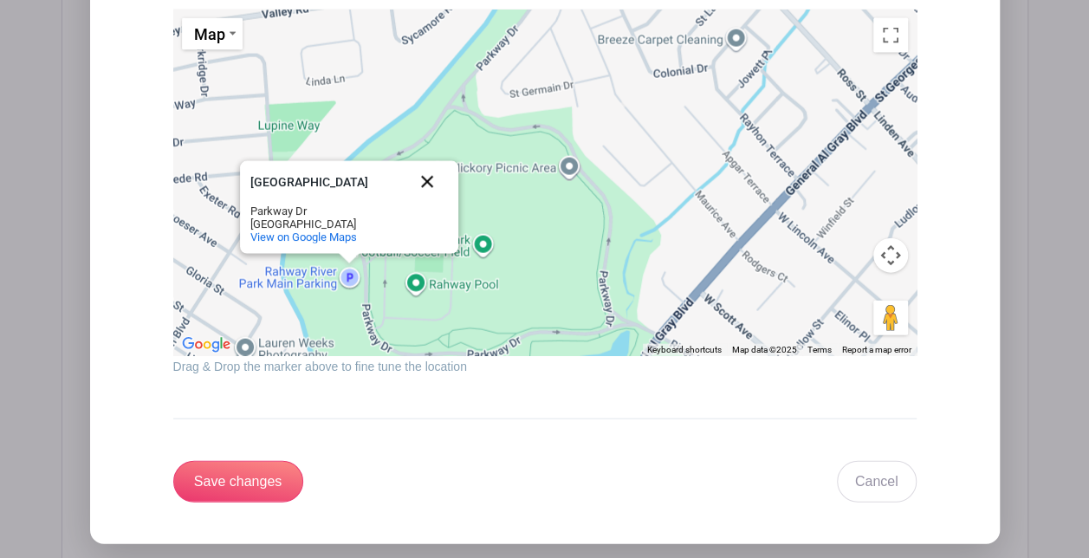
click at [446, 170] on button "Close" at bounding box center [427, 182] width 42 height 42
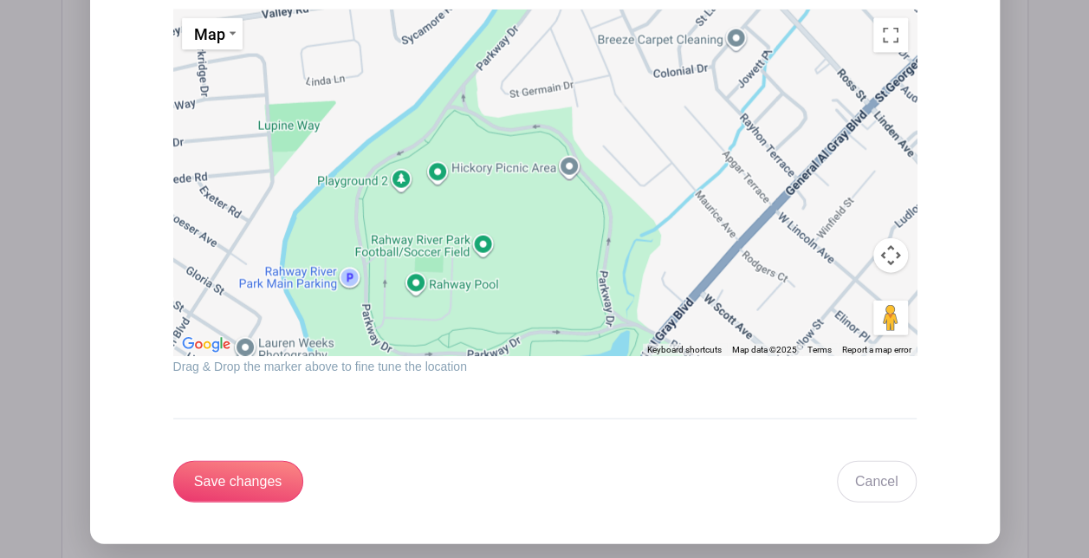
click at [426, 163] on div at bounding box center [545, 183] width 744 height 347
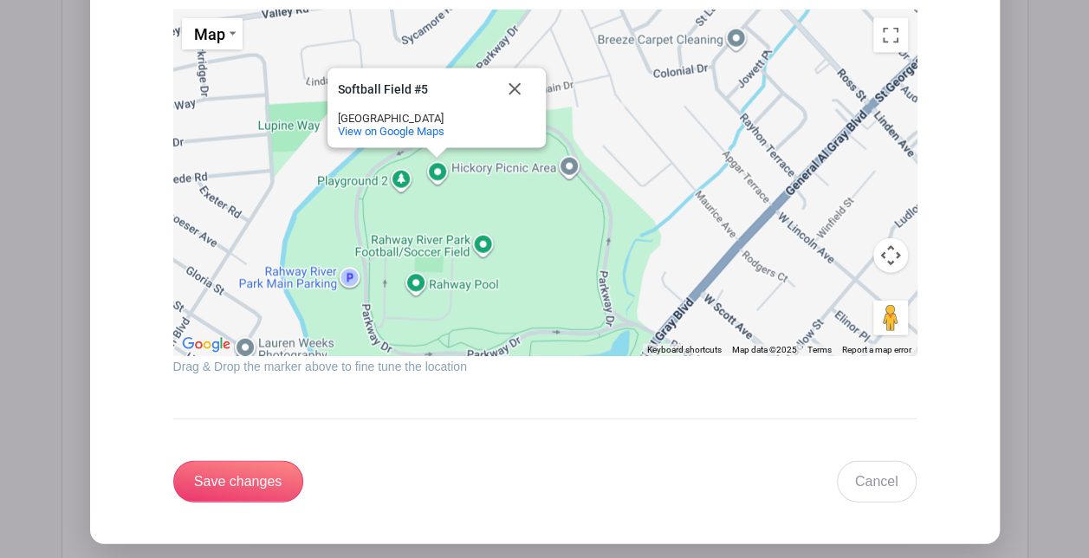
click at [430, 168] on div "Softball Field #5 Softball Field #[GEOGRAPHIC_DATA] View on Google Maps" at bounding box center [545, 183] width 744 height 347
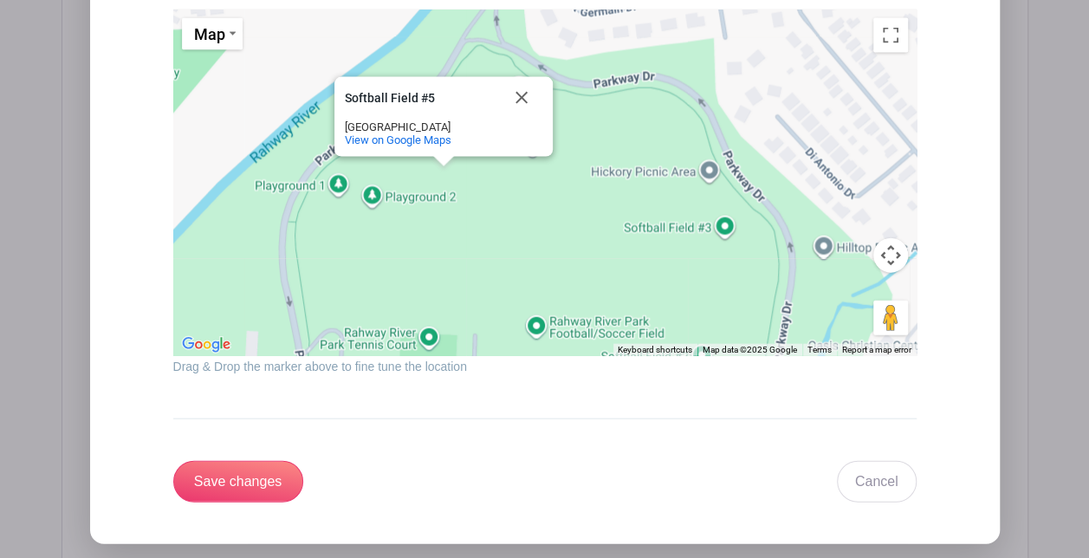
click at [724, 218] on div "Softball Field #5 Softball Field #[GEOGRAPHIC_DATA] View on Google Maps" at bounding box center [545, 183] width 744 height 347
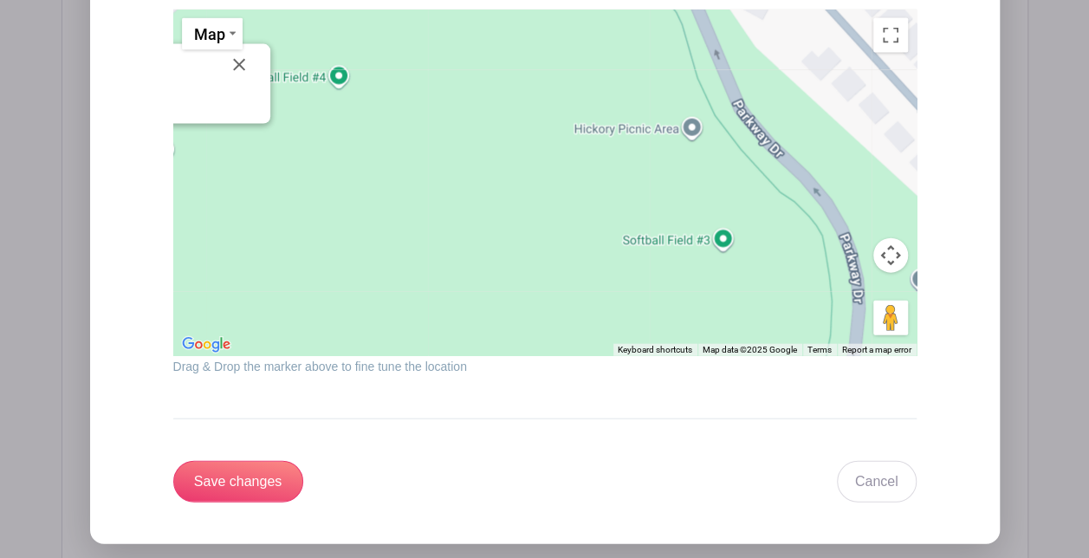
click at [345, 66] on div "Softball Field #5 Softball Field #[GEOGRAPHIC_DATA] View on Google Maps" at bounding box center [545, 183] width 744 height 347
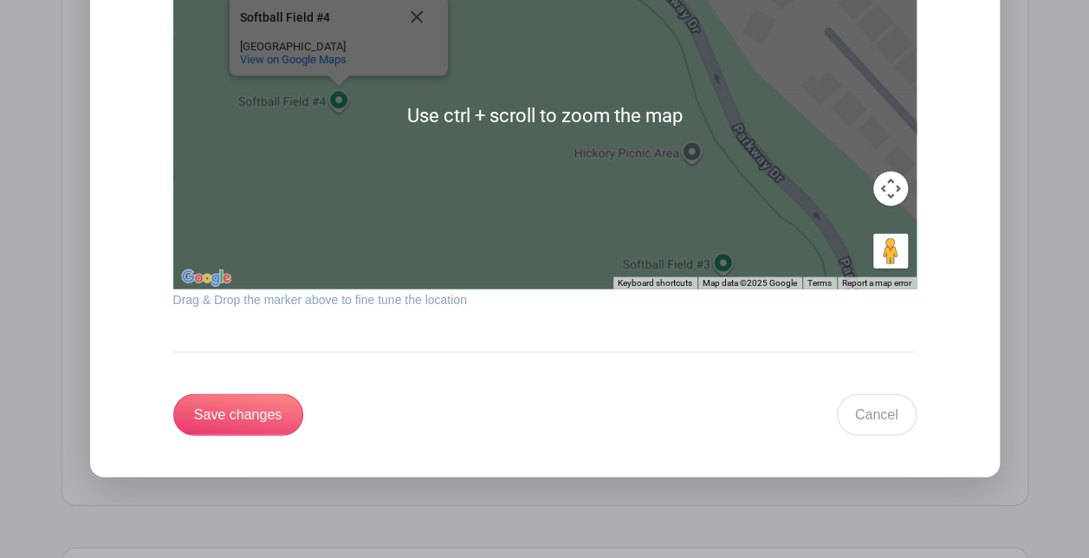
scroll to position [1929, 0]
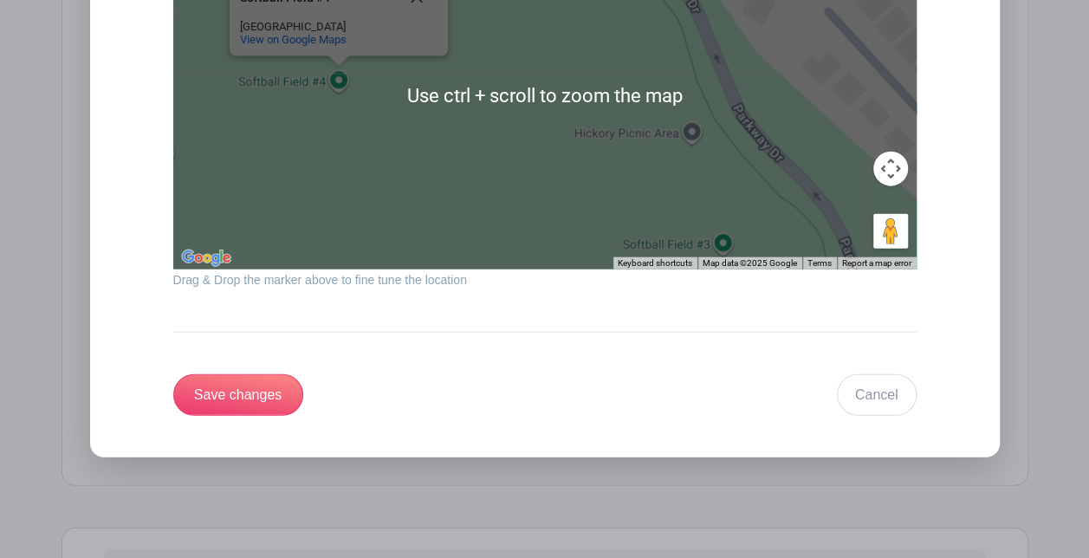
click at [730, 240] on div "Softball Field #4 Softball Field #[GEOGRAPHIC_DATA] View on Google Maps" at bounding box center [545, 96] width 744 height 347
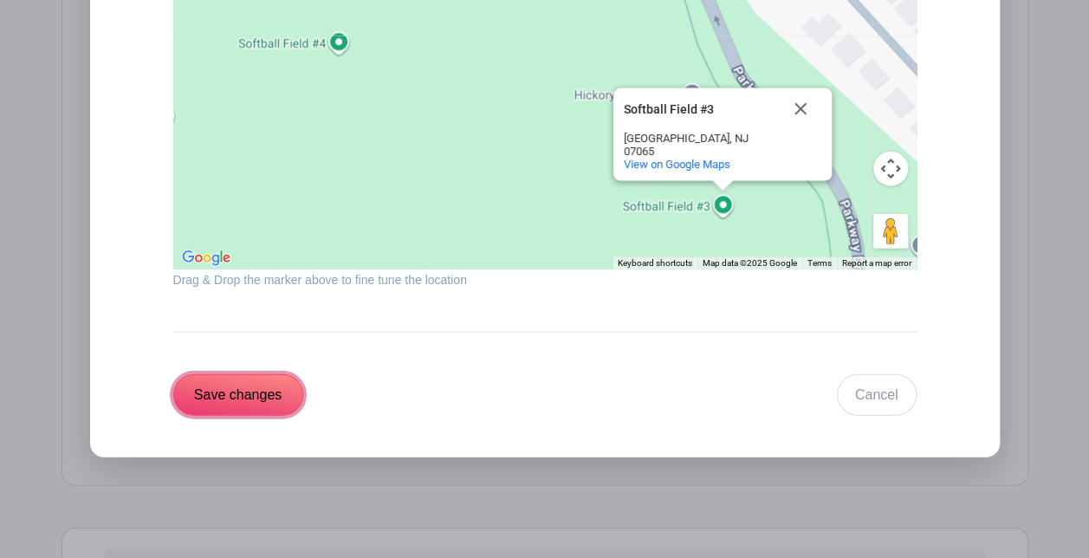
click at [255, 393] on input "Save changes" at bounding box center [238, 395] width 130 height 42
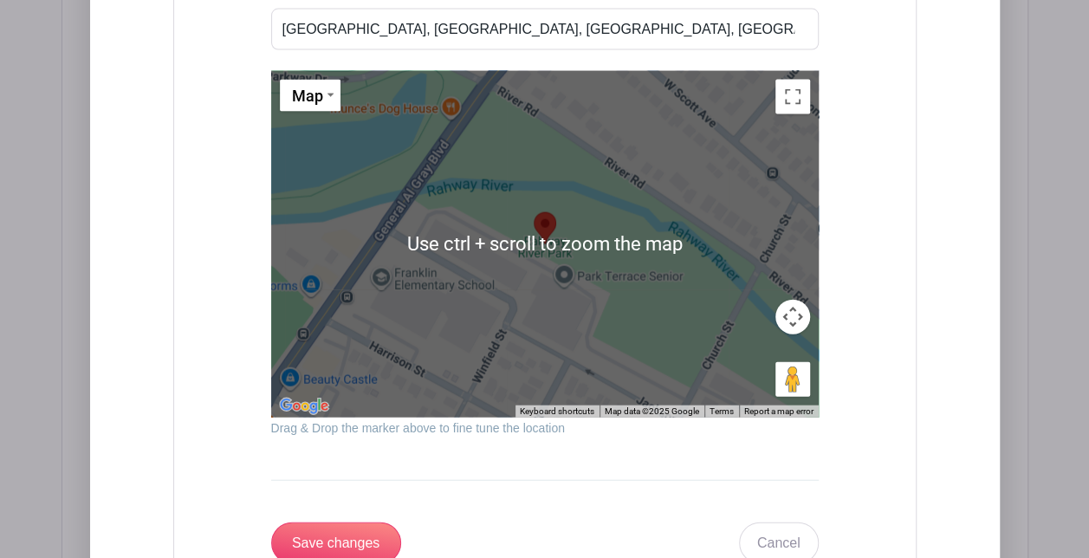
scroll to position [1861, 0]
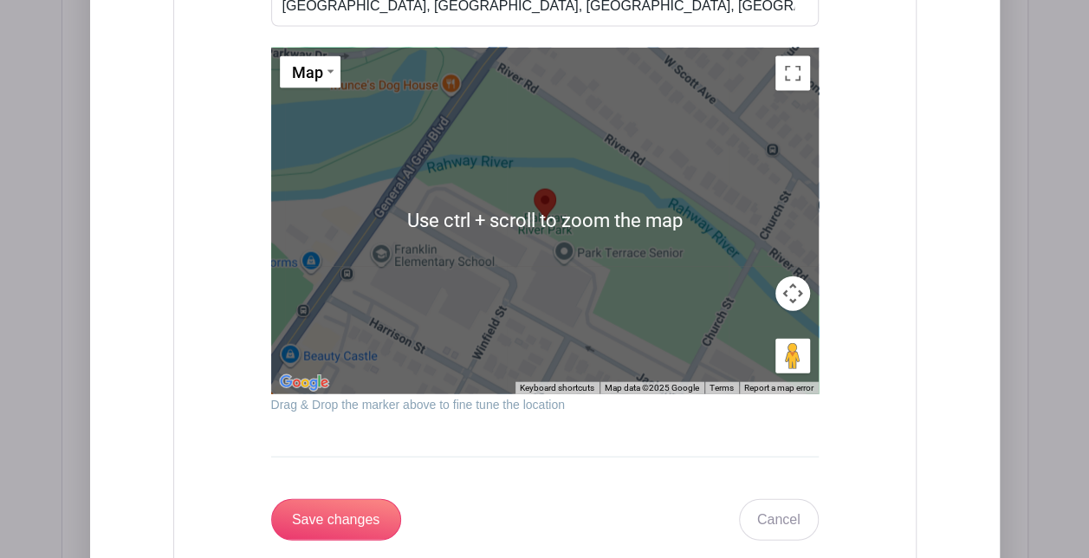
scroll to position [1948, 0]
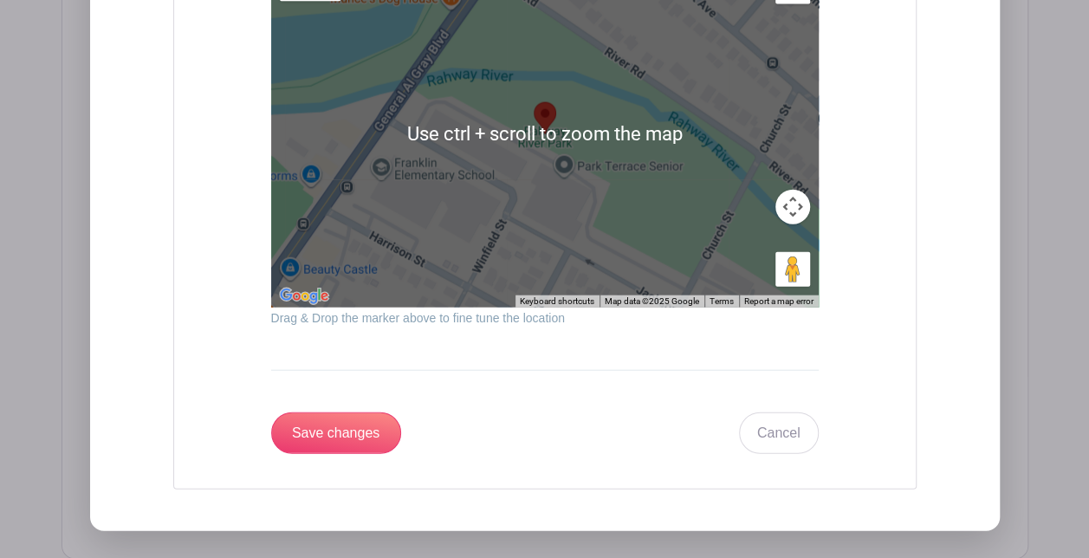
drag, startPoint x: 399, startPoint y: 393, endPoint x: 387, endPoint y: 406, distance: 17.2
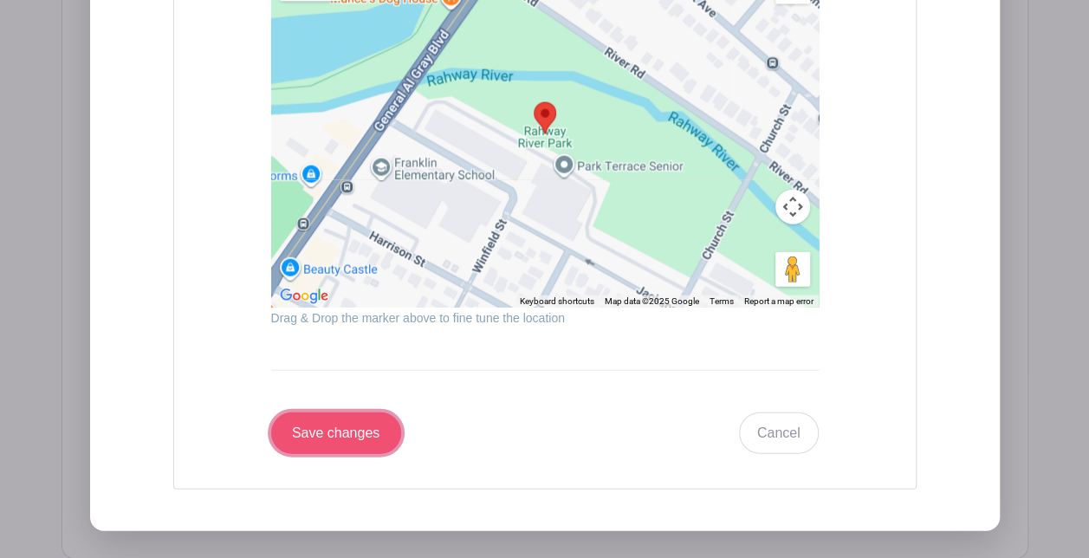
click at [386, 413] on input "Save changes" at bounding box center [336, 434] width 130 height 42
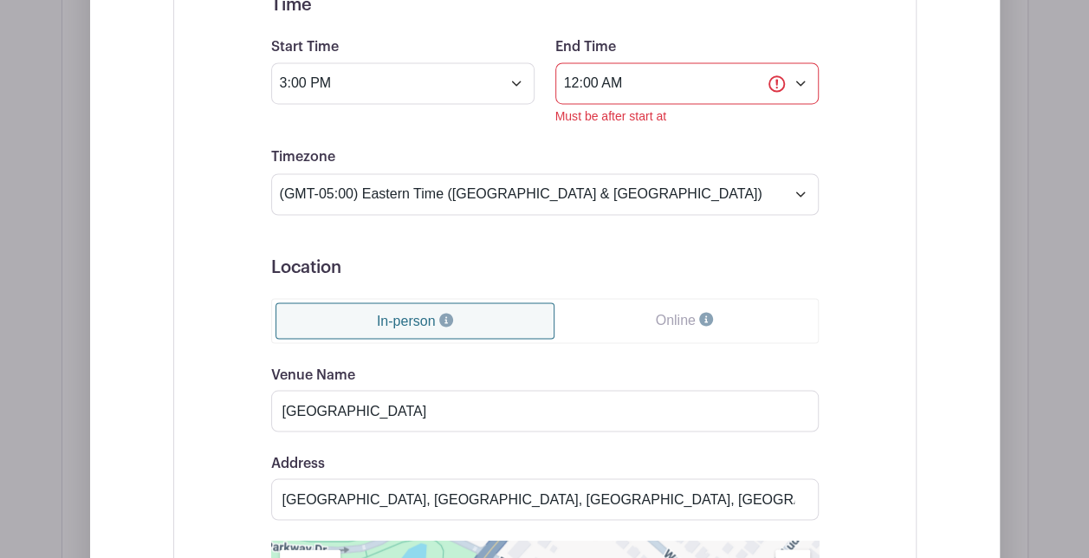
scroll to position [1342, 0]
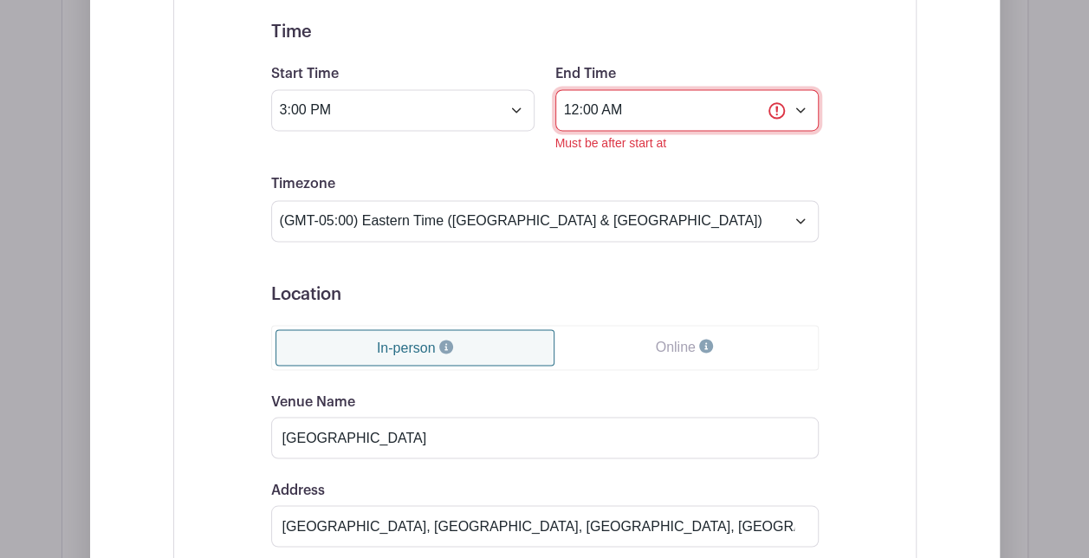
click at [805, 125] on input "12:00 AM" at bounding box center [686, 110] width 263 height 42
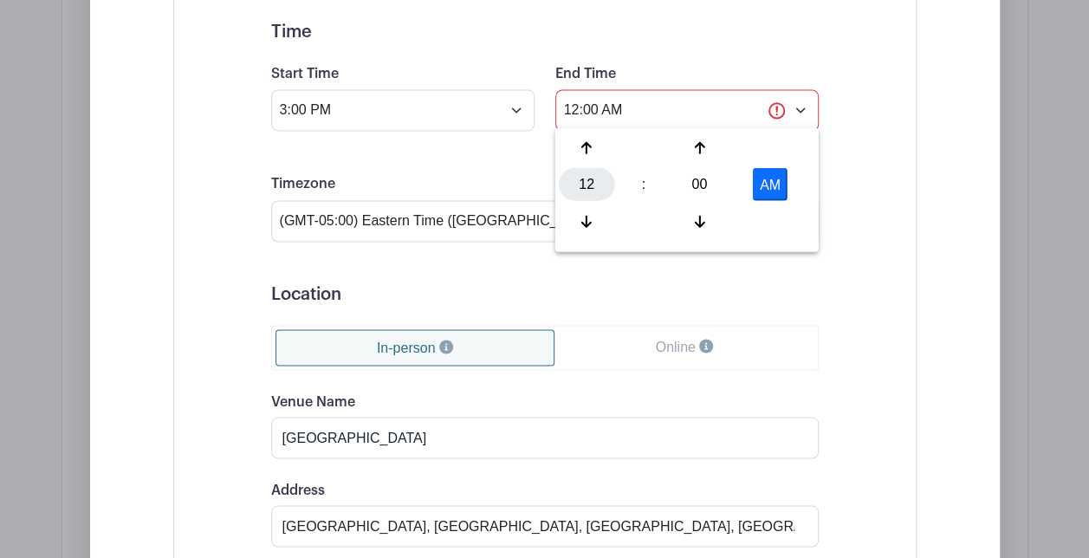
click at [593, 178] on div "12" at bounding box center [587, 184] width 56 height 33
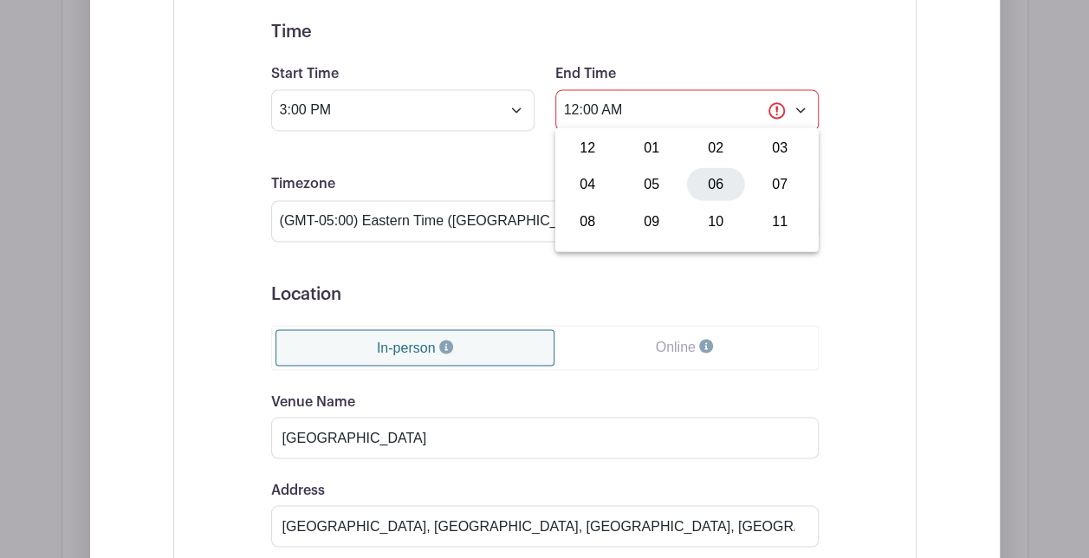
click at [714, 178] on div "06" at bounding box center [716, 184] width 58 height 33
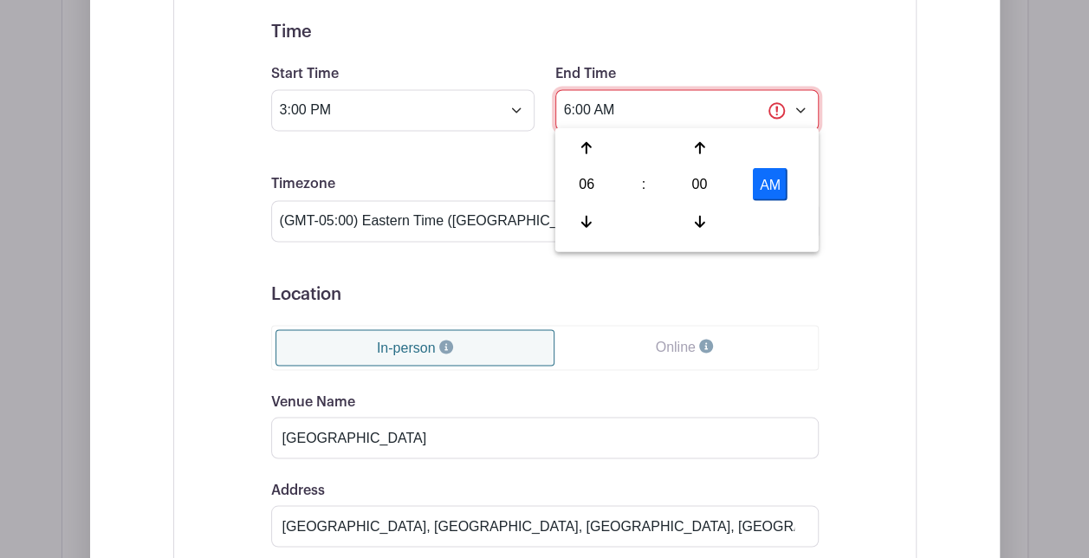
click at [607, 117] on input "6:00 AM" at bounding box center [686, 110] width 263 height 42
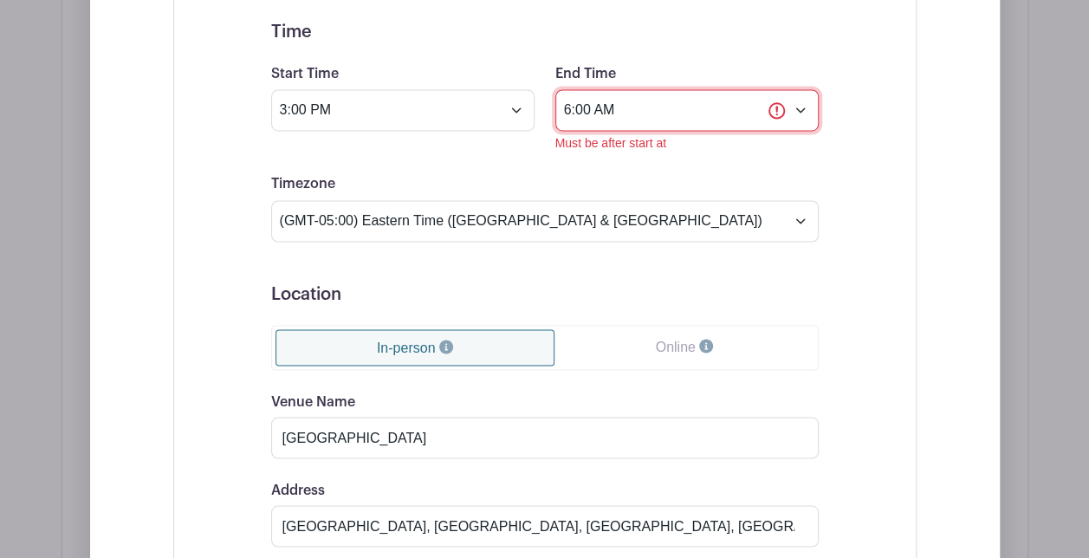
click at [622, 117] on input "6:00 AM" at bounding box center [686, 110] width 263 height 42
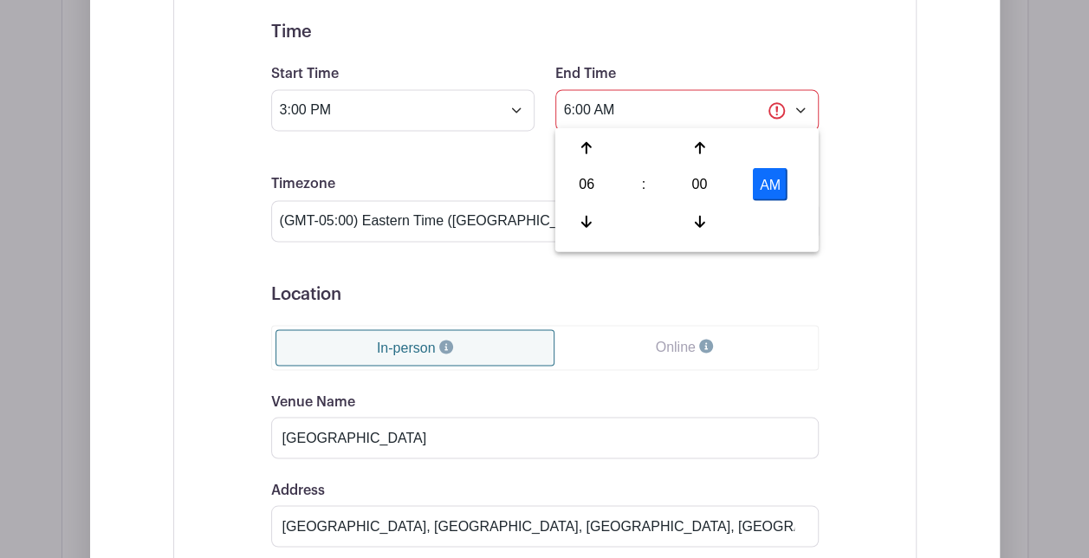
click at [763, 177] on button "AM" at bounding box center [770, 184] width 35 height 33
type input "6:00 PM"
click at [787, 296] on h5 "Location" at bounding box center [545, 293] width 548 height 21
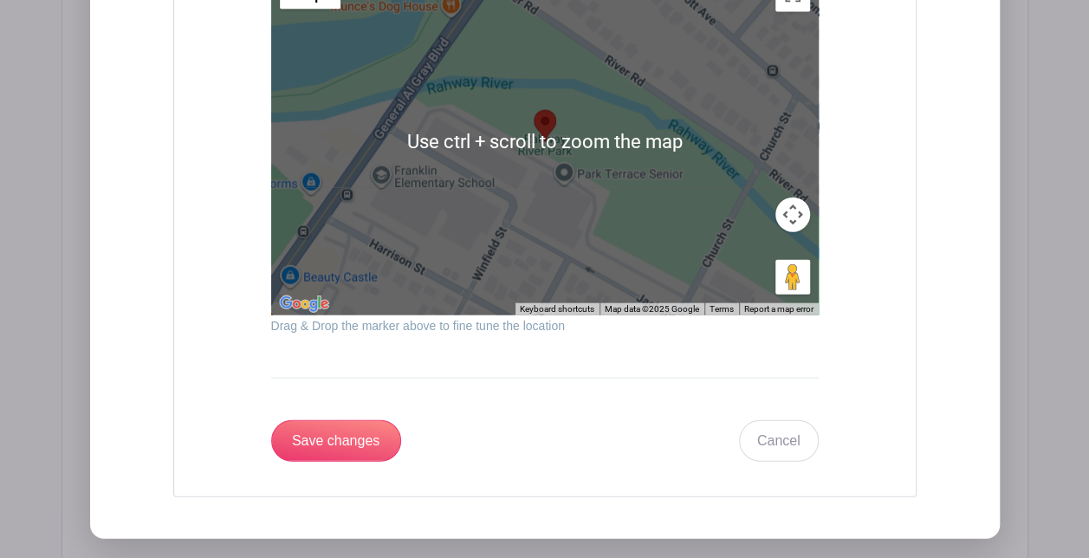
scroll to position [1948, 0]
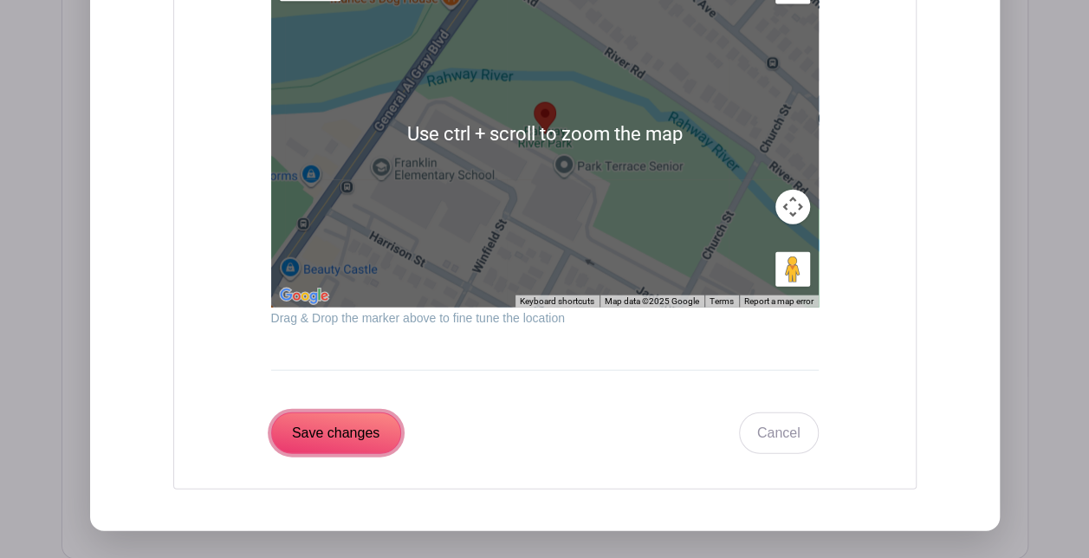
click at [308, 413] on input "Save changes" at bounding box center [336, 434] width 130 height 42
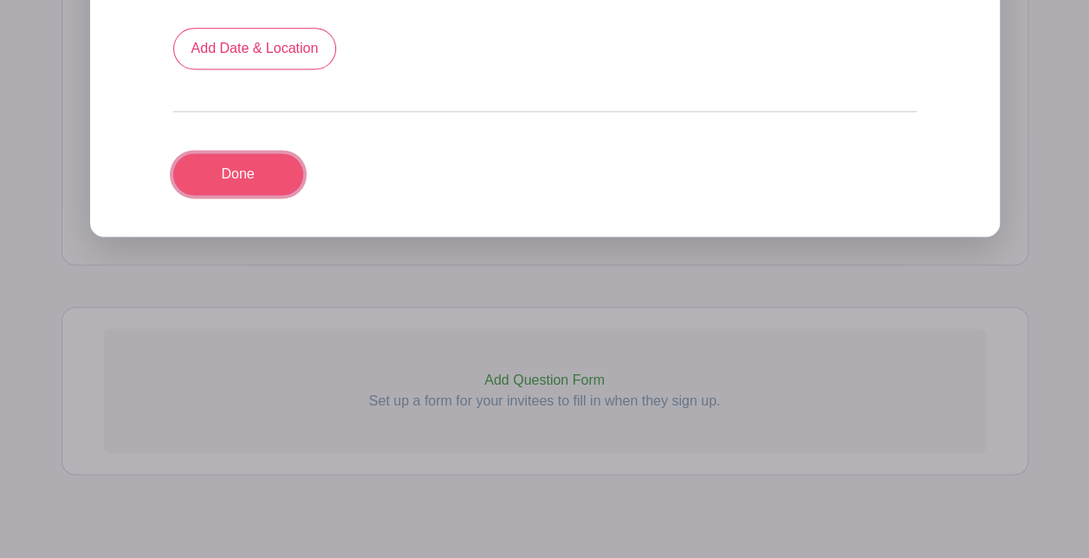
click at [232, 153] on link "Done" at bounding box center [238, 174] width 130 height 42
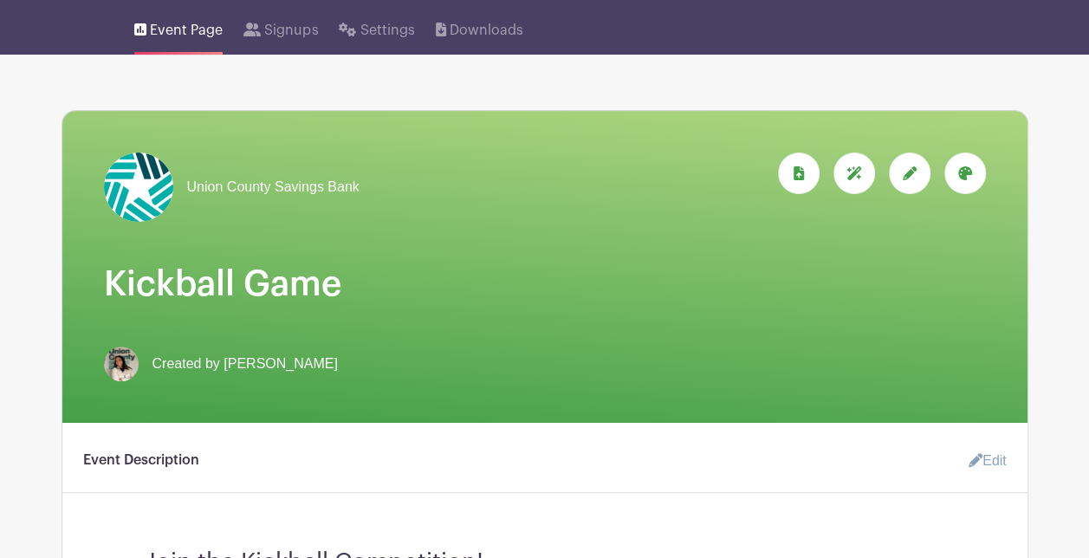
scroll to position [145, 0]
